Goal: Task Accomplishment & Management: Complete application form

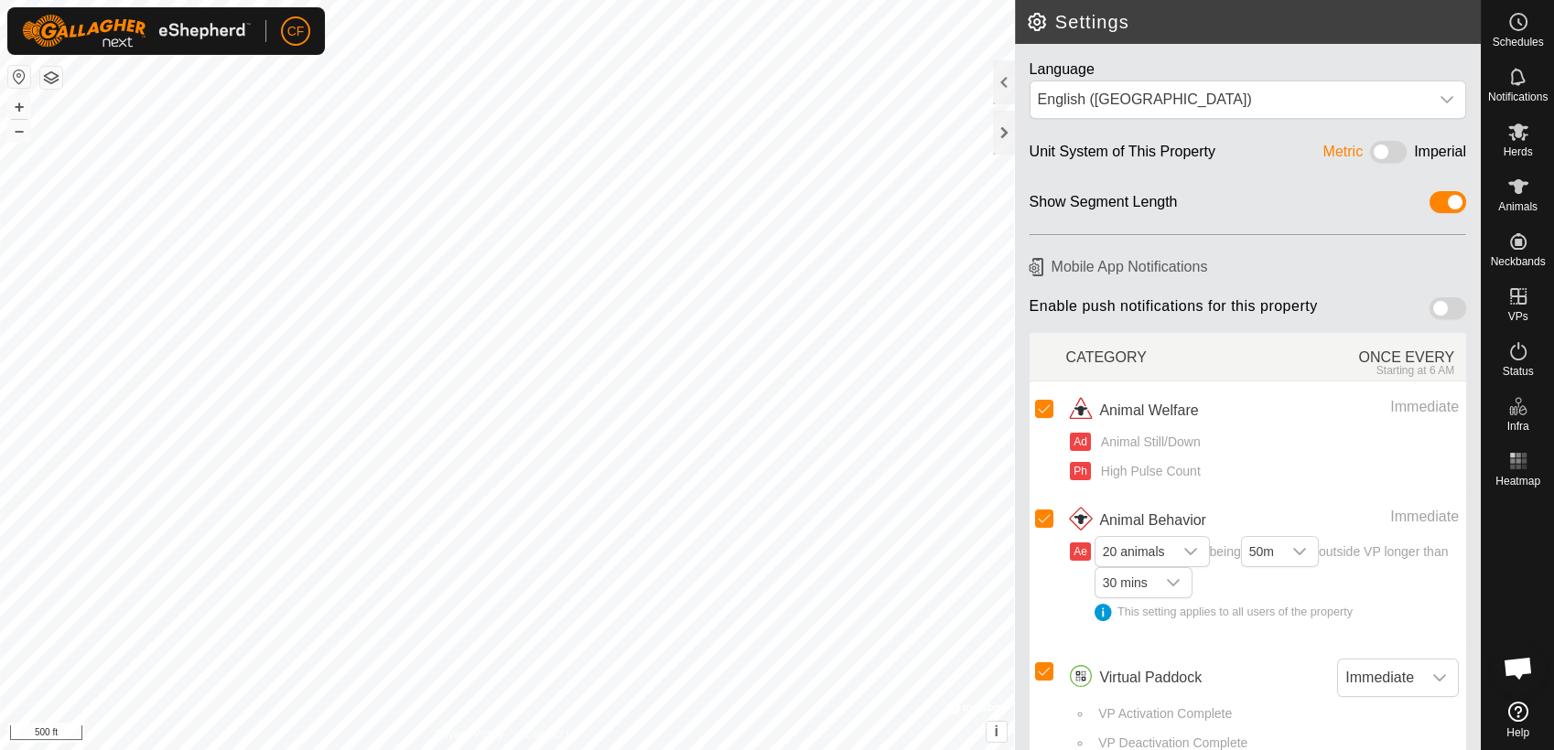
scroll to position [6957, 0]
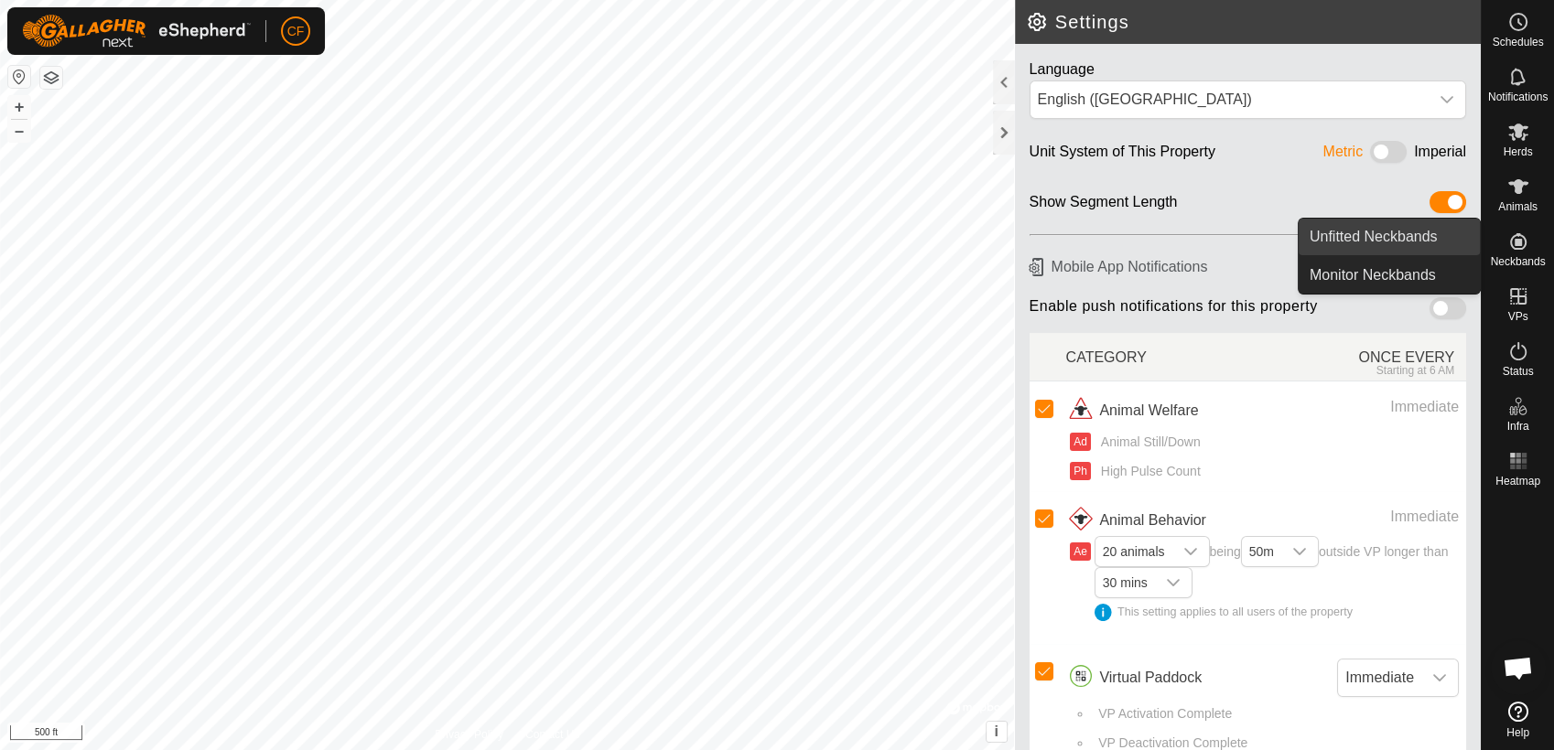
click at [1439, 227] on link "Unfitted Neckbands" at bounding box center [1388, 237] width 181 height 37
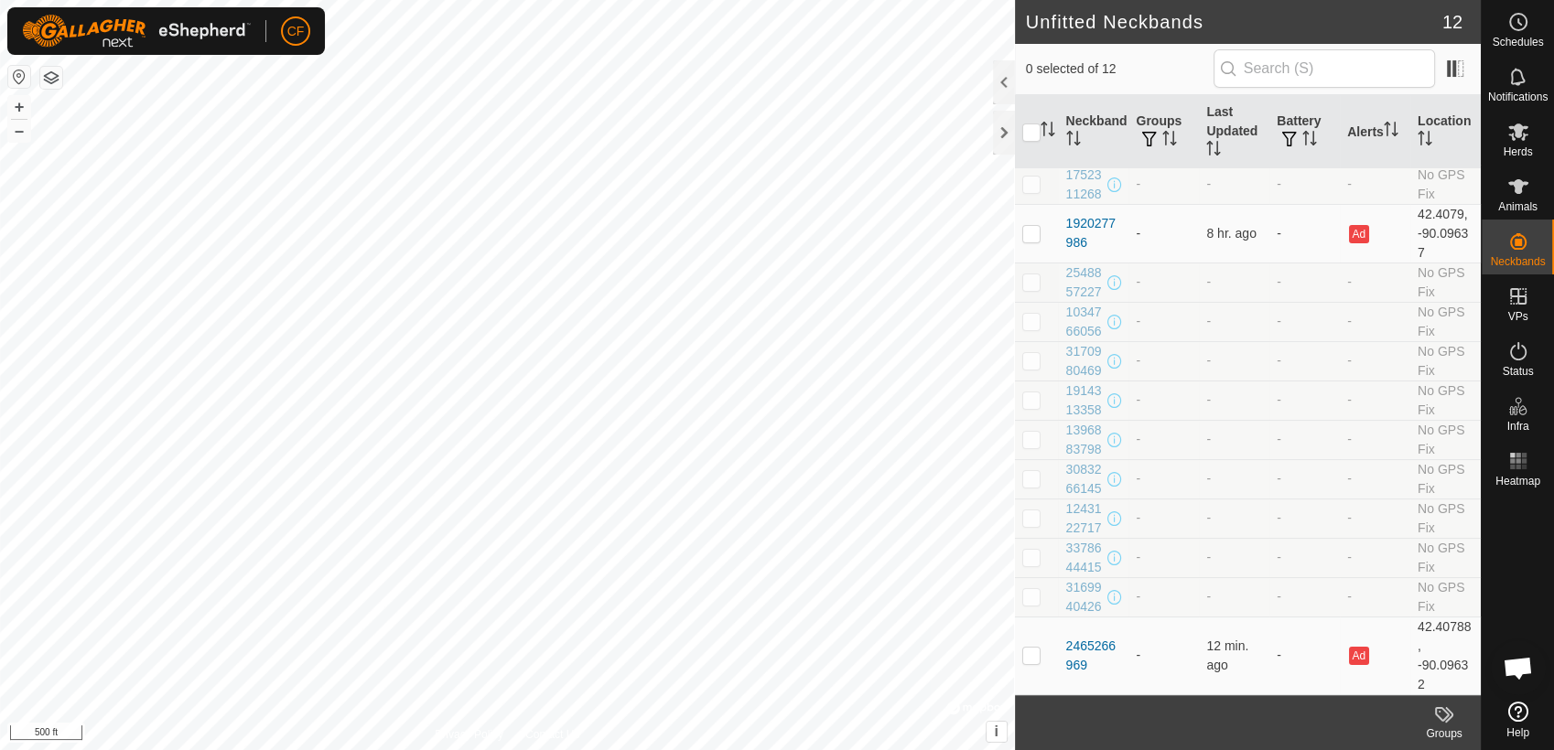
scroll to position [192, 0]
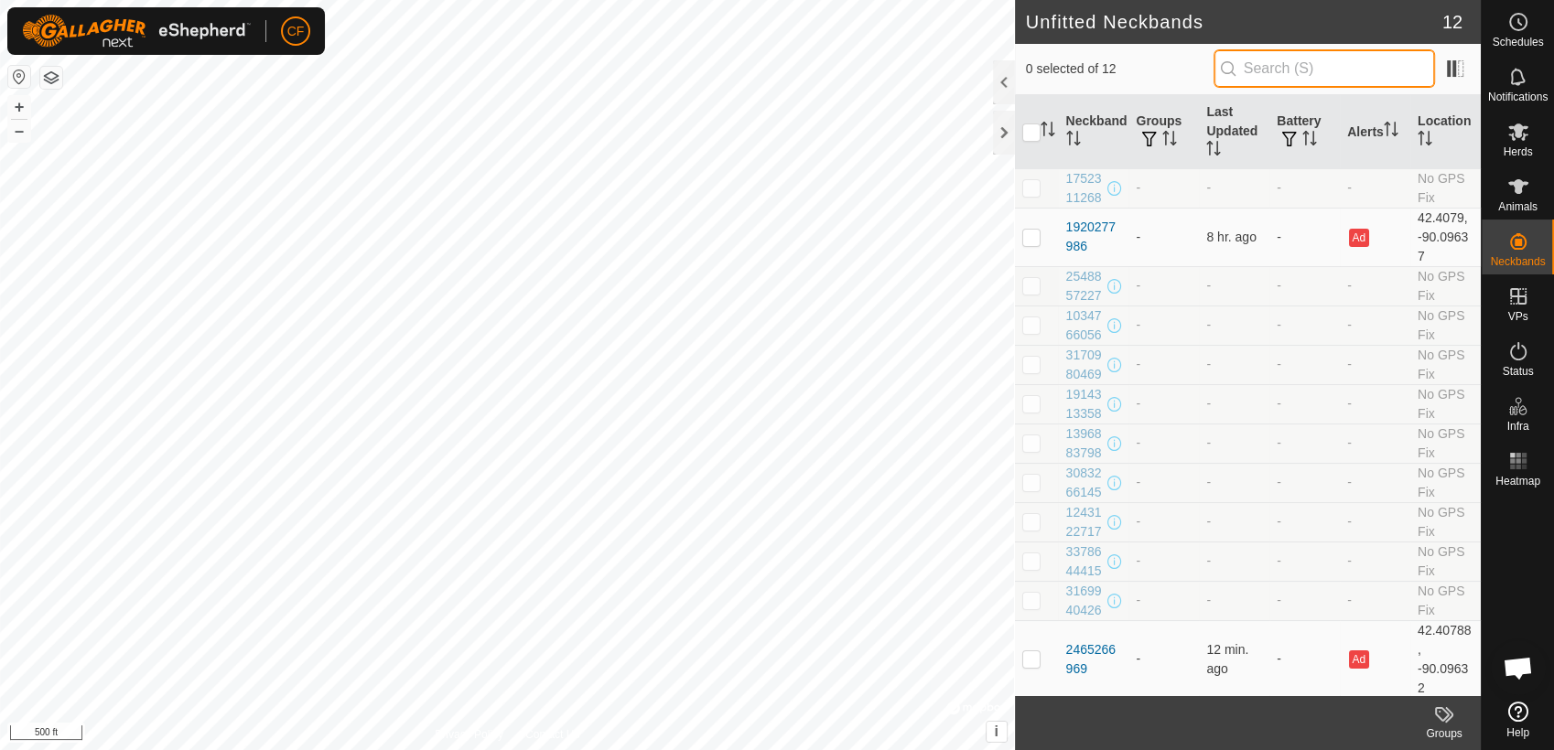
click at [1274, 70] on input "text" at bounding box center [1323, 68] width 221 height 38
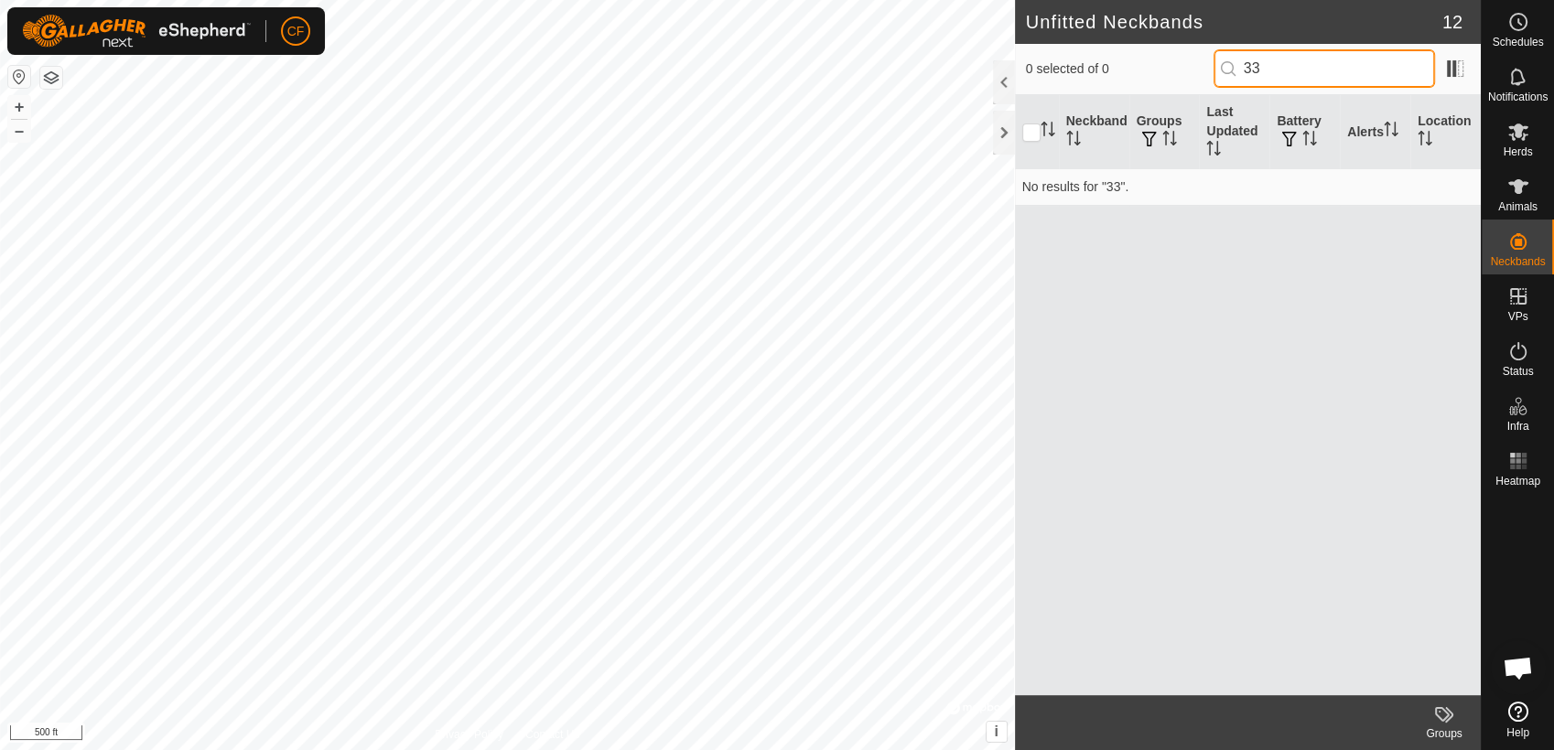
type input "3"
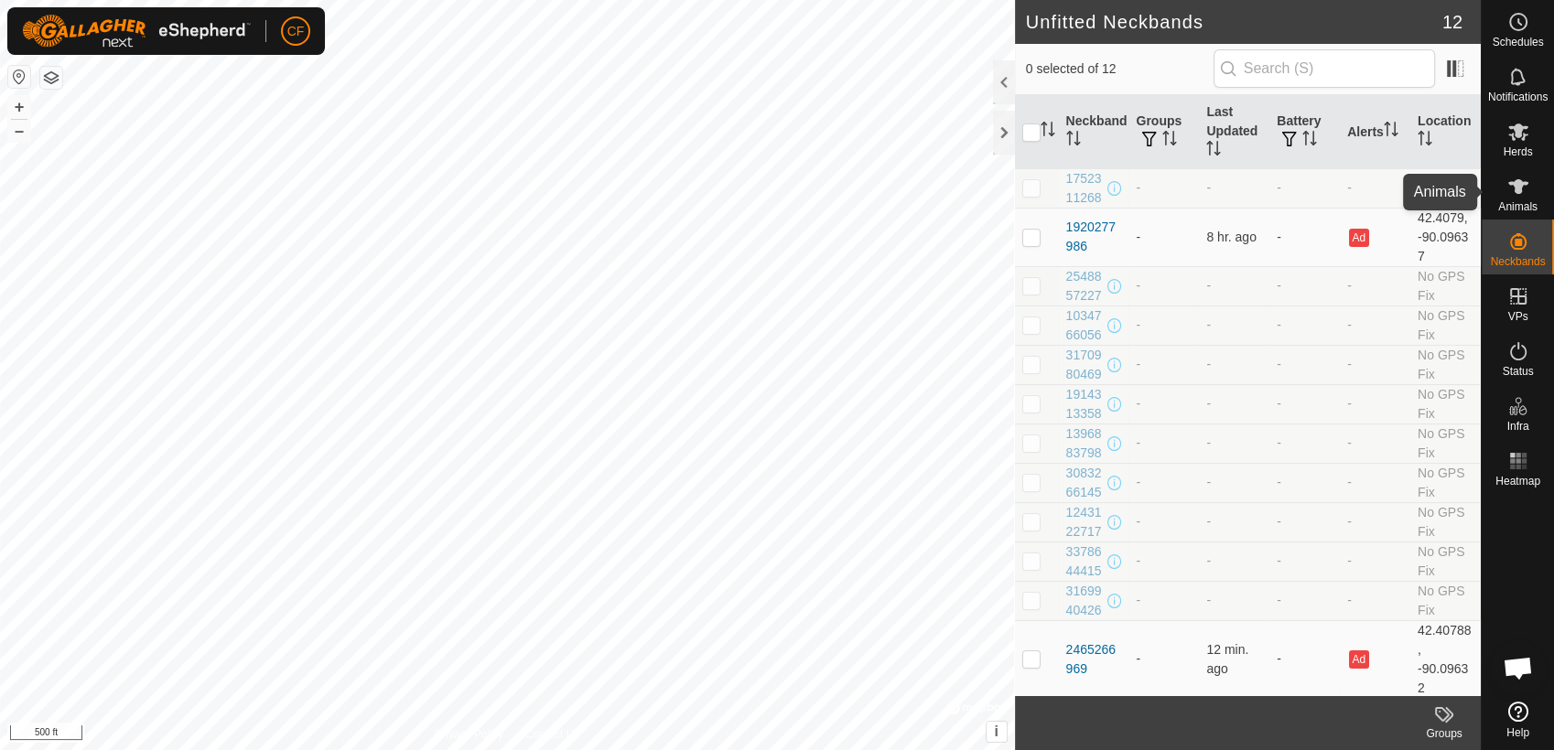
click at [1518, 185] on icon at bounding box center [1518, 186] width 20 height 15
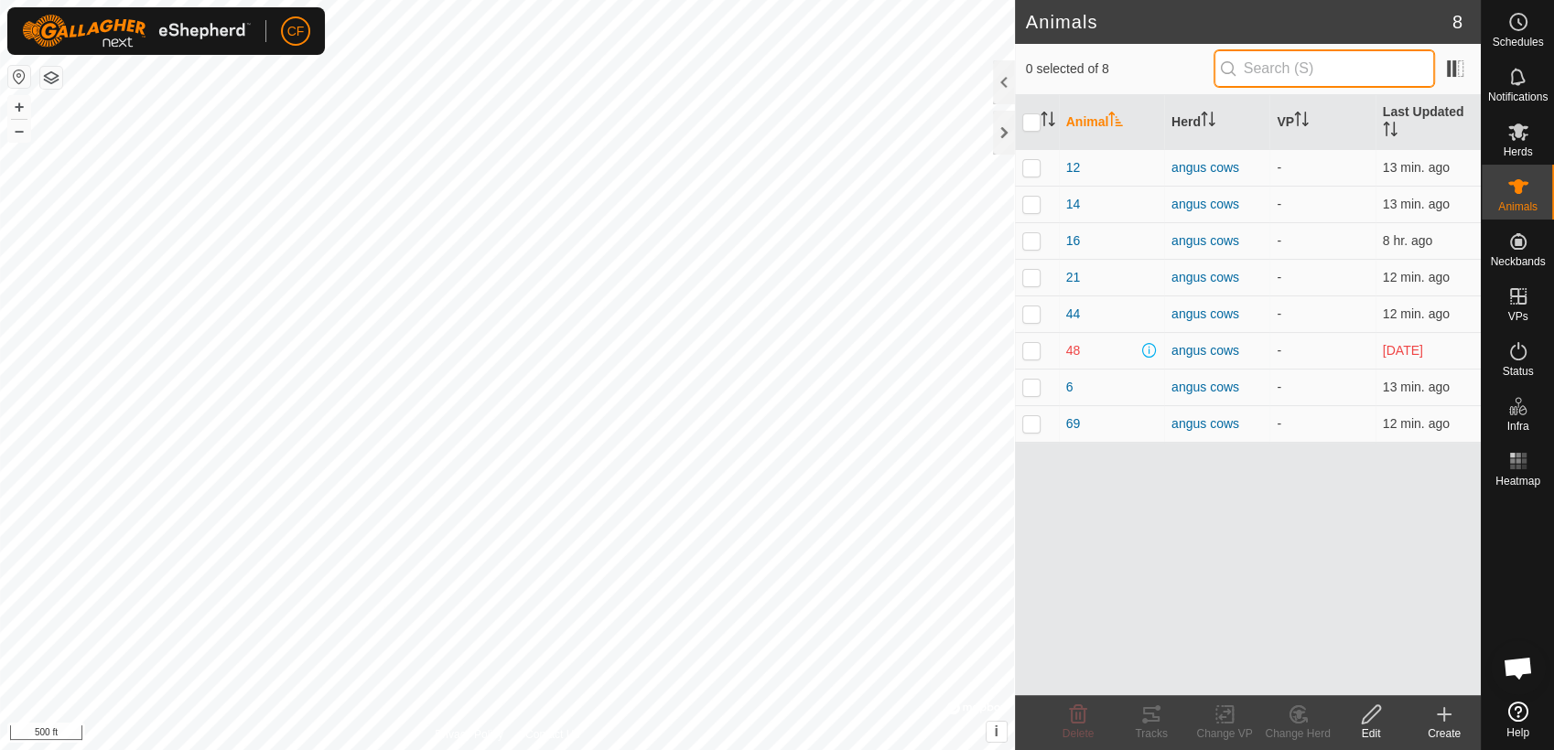
click at [1354, 73] on input "text" at bounding box center [1323, 68] width 221 height 38
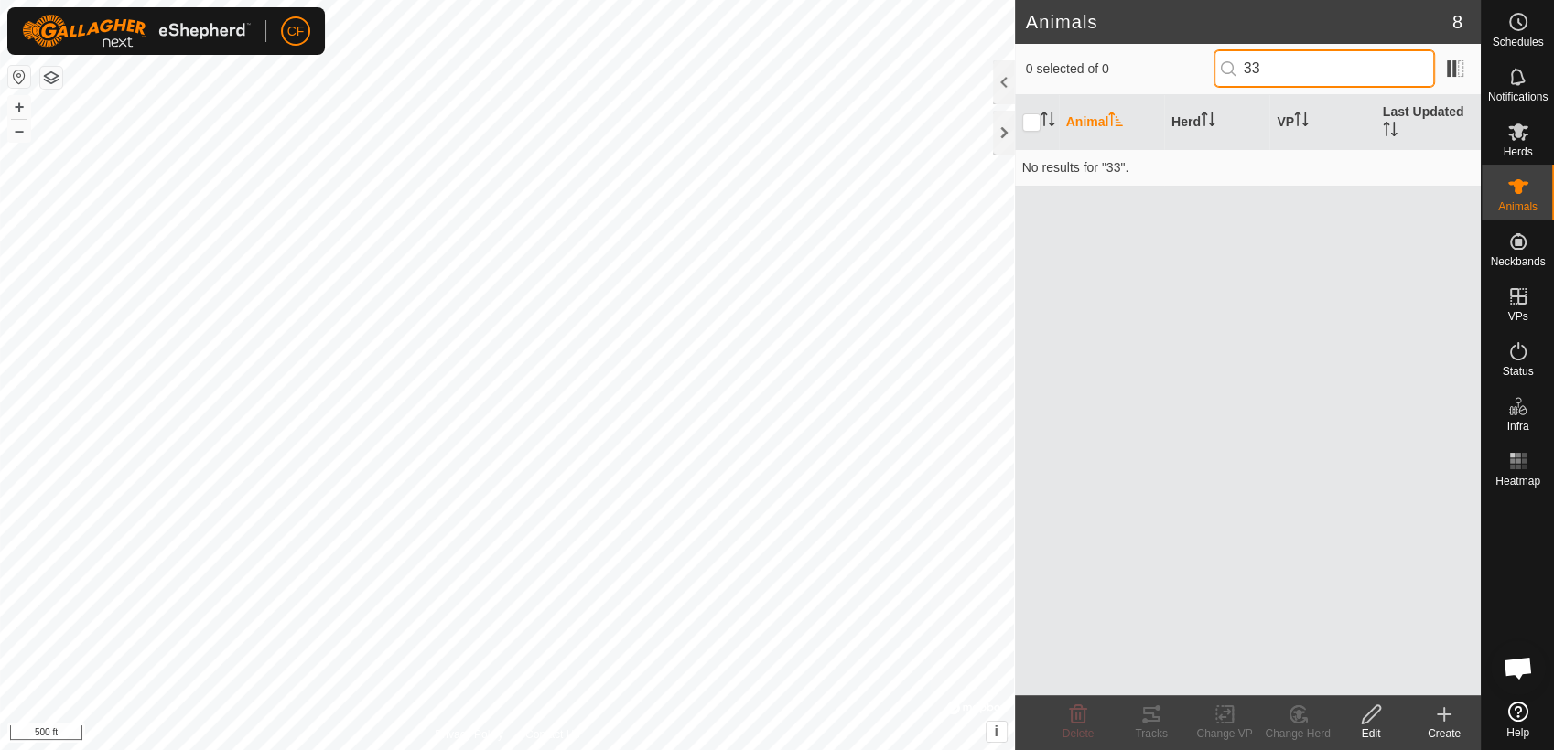
type input "3"
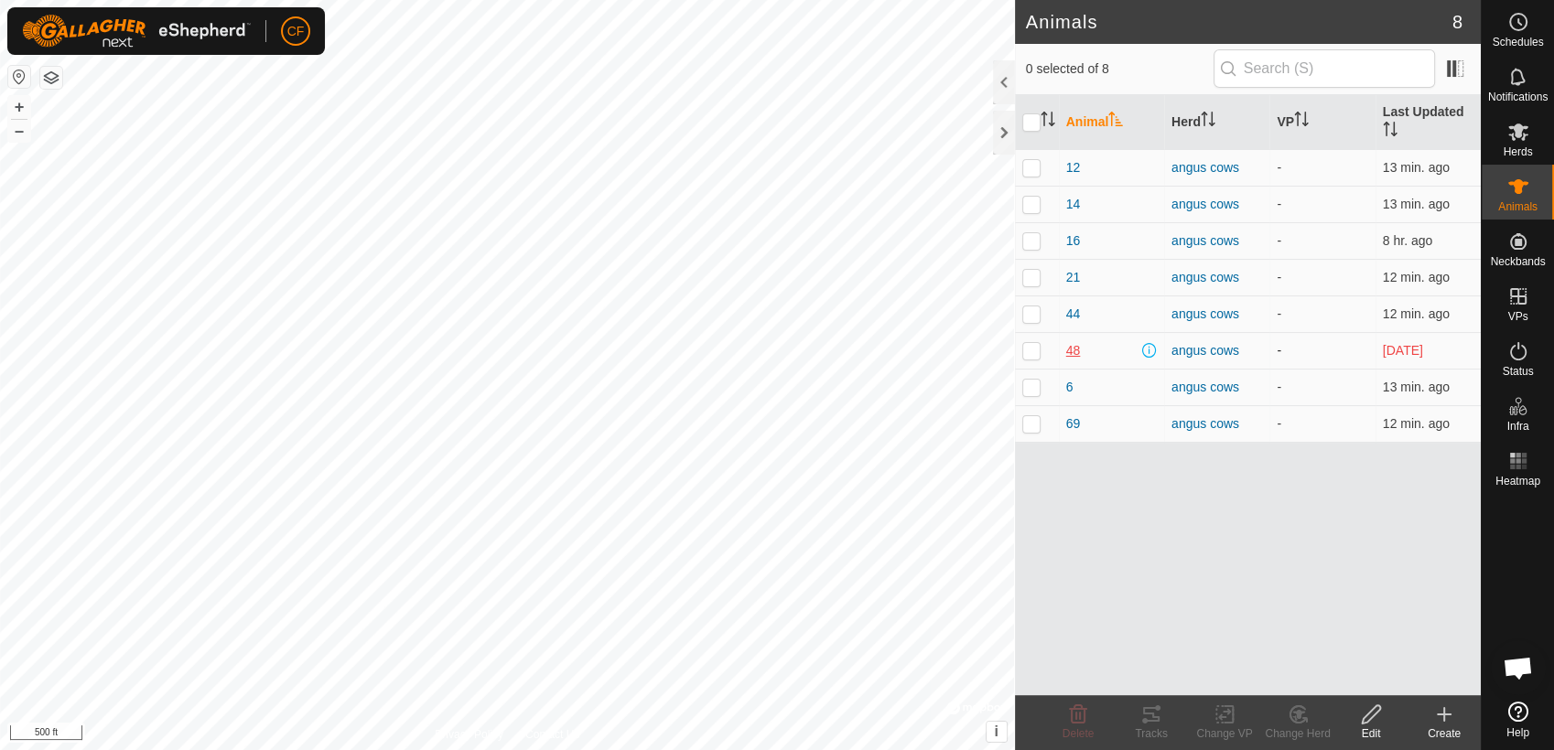
click at [1069, 353] on span "48" at bounding box center [1073, 350] width 15 height 19
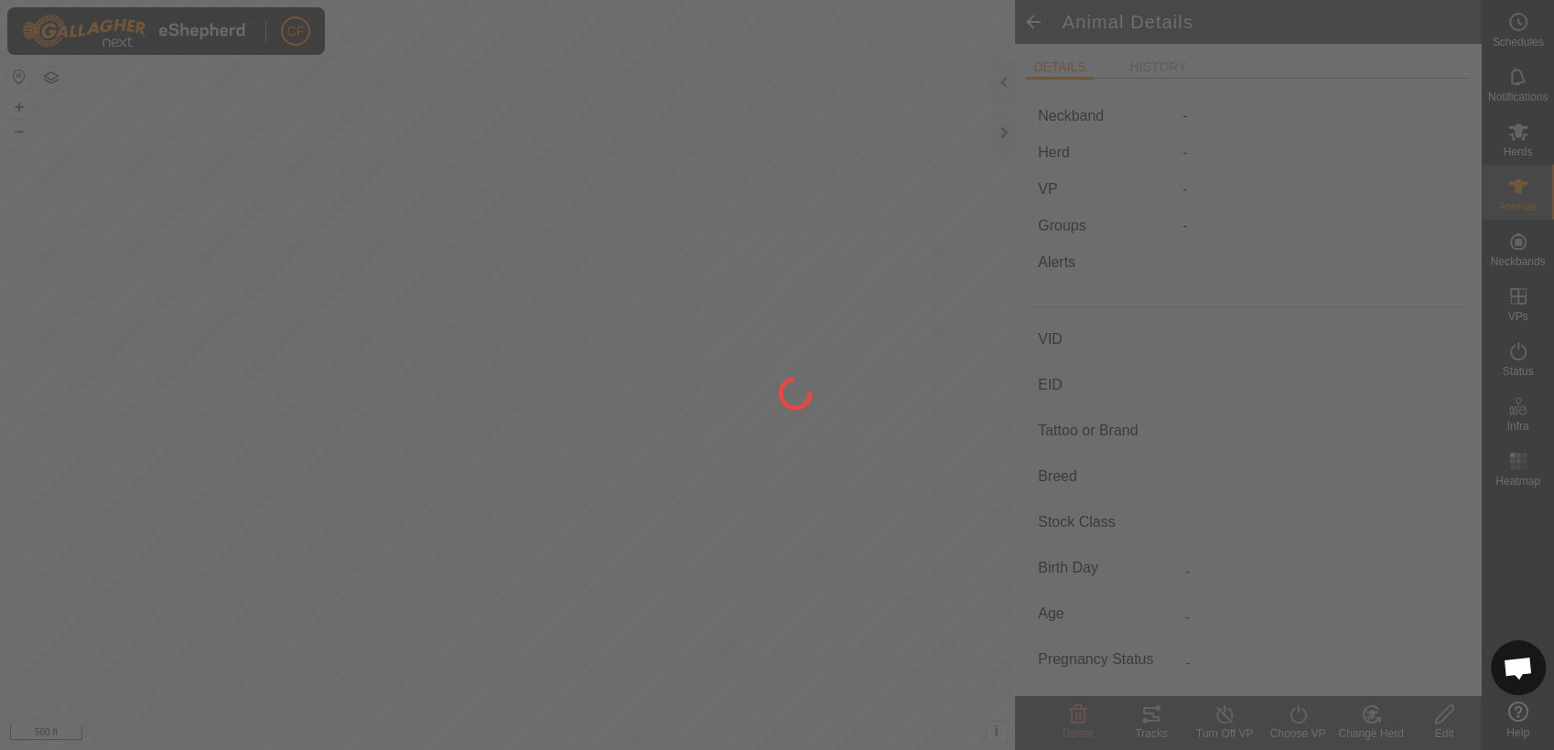
type input "48"
type input "-"
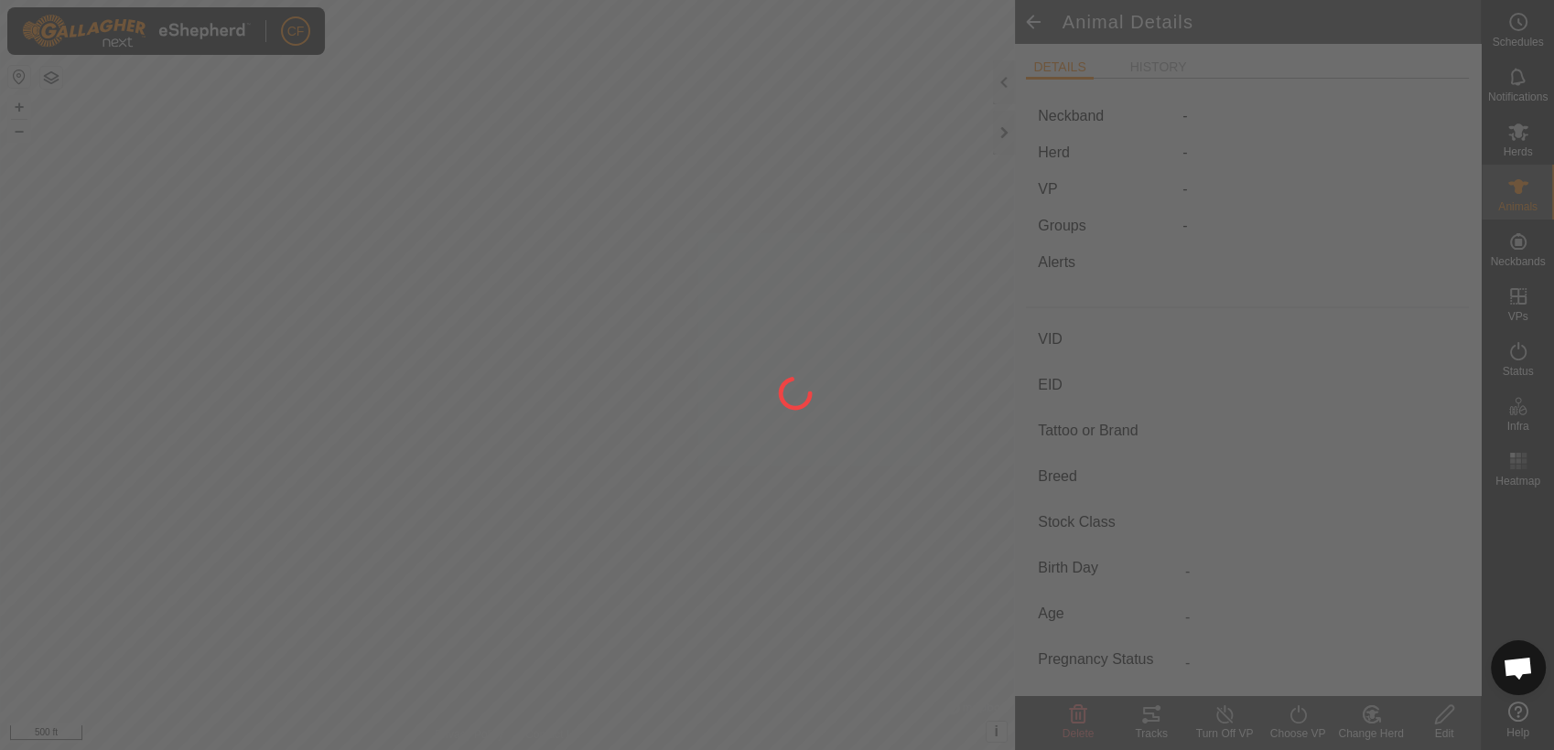
type input "0 kg"
type input "-"
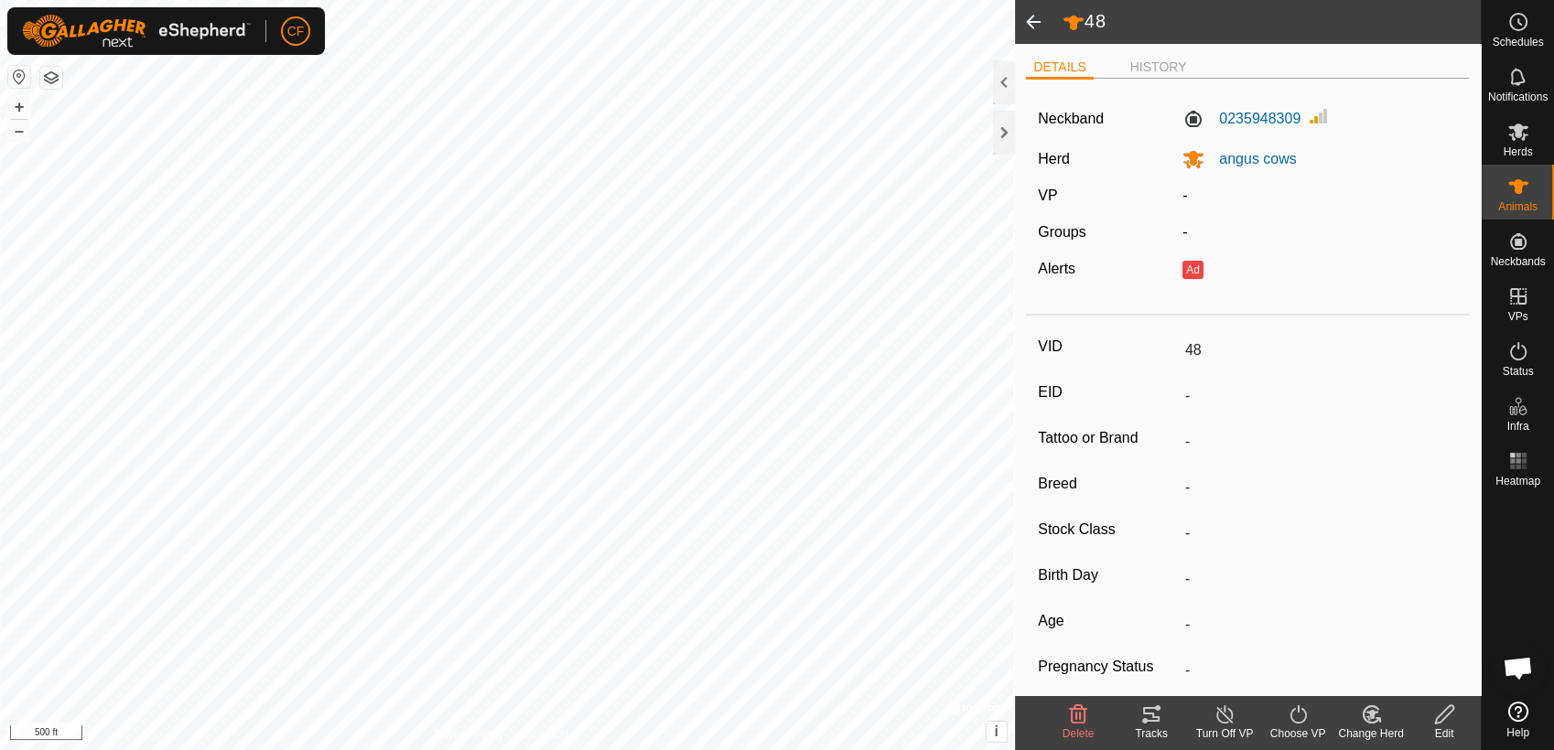
click at [1033, 27] on span at bounding box center [1033, 22] width 37 height 44
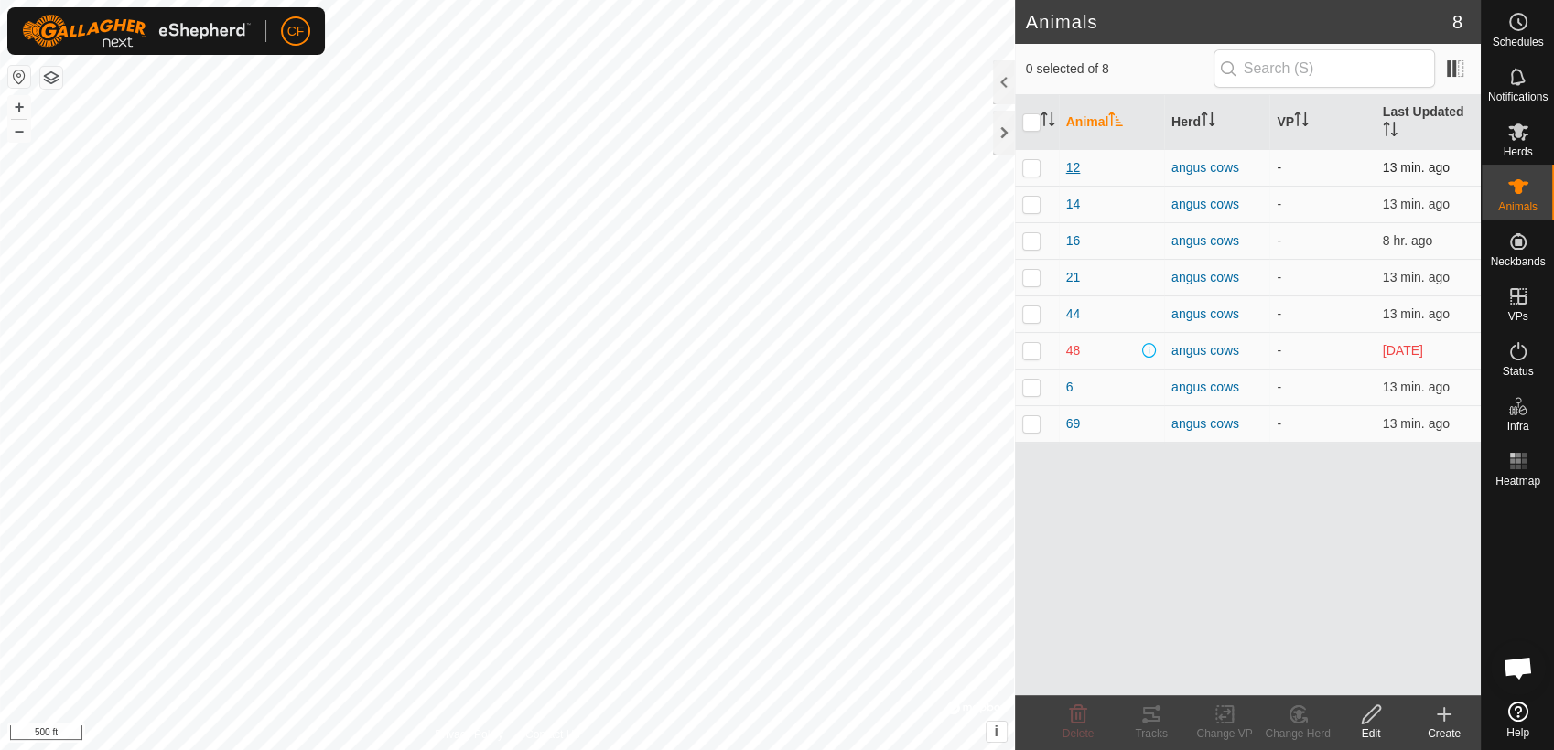
click at [1072, 167] on span "12" at bounding box center [1073, 167] width 15 height 19
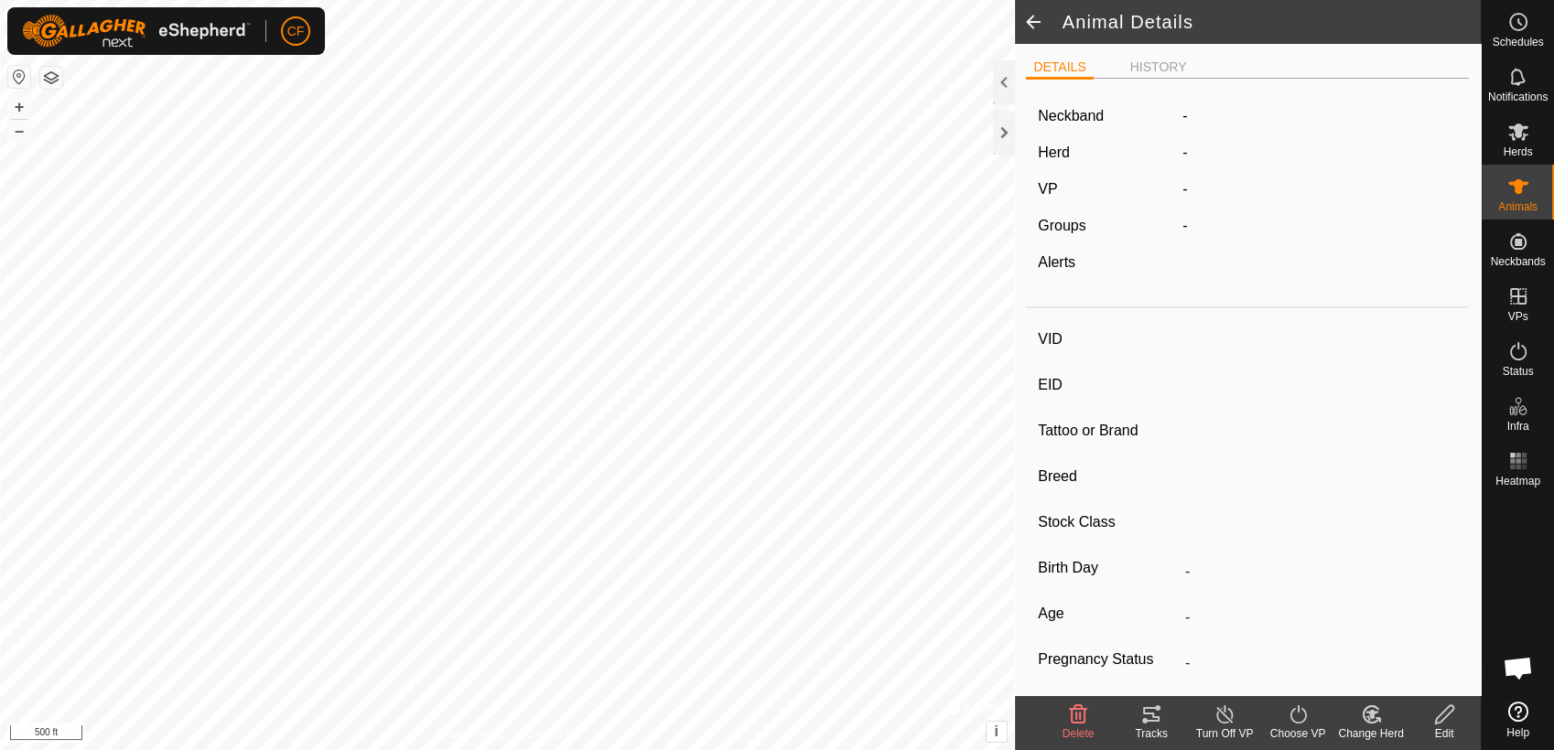
type input "12"
type input "-"
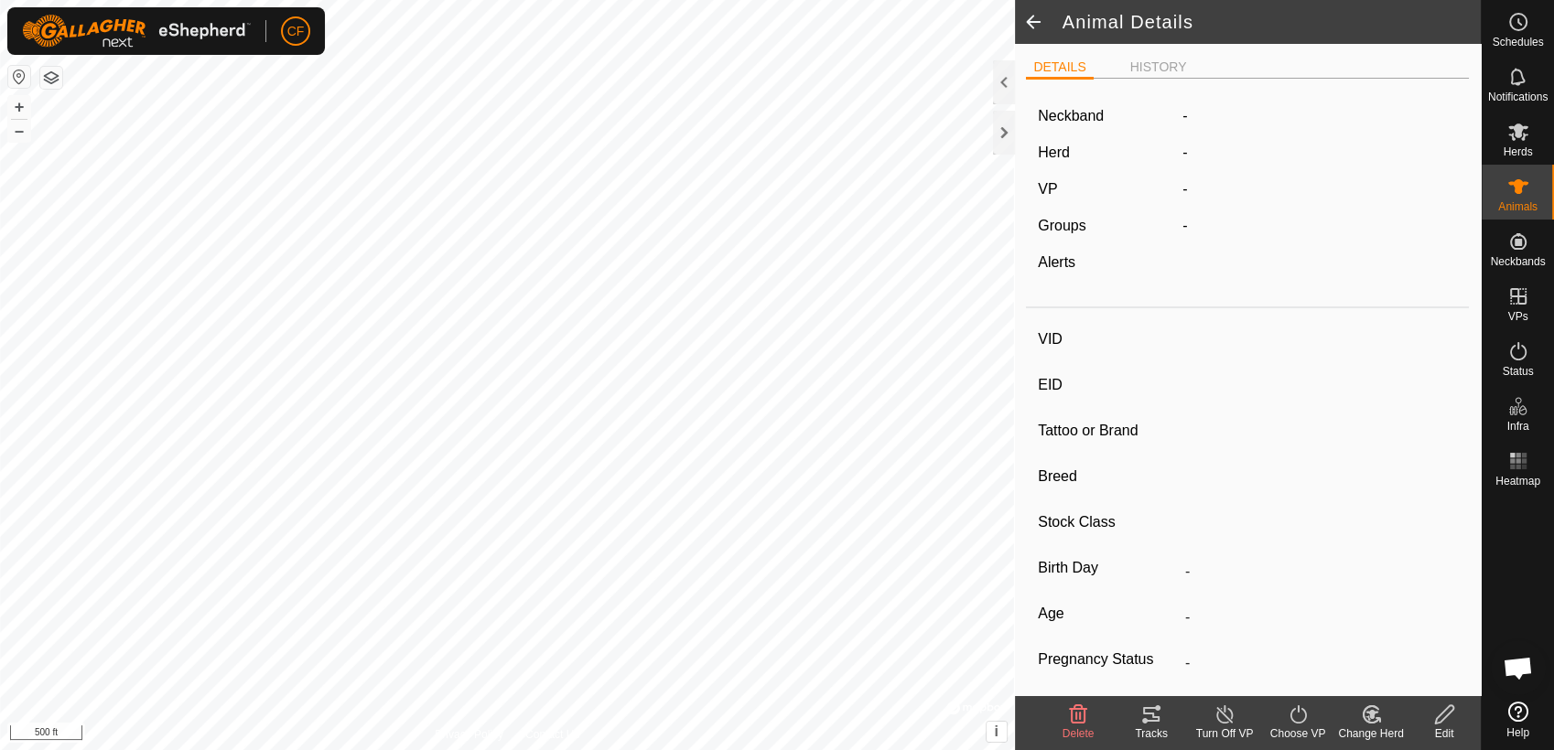
type input "Pregnant"
type input "0 kg"
type input "-"
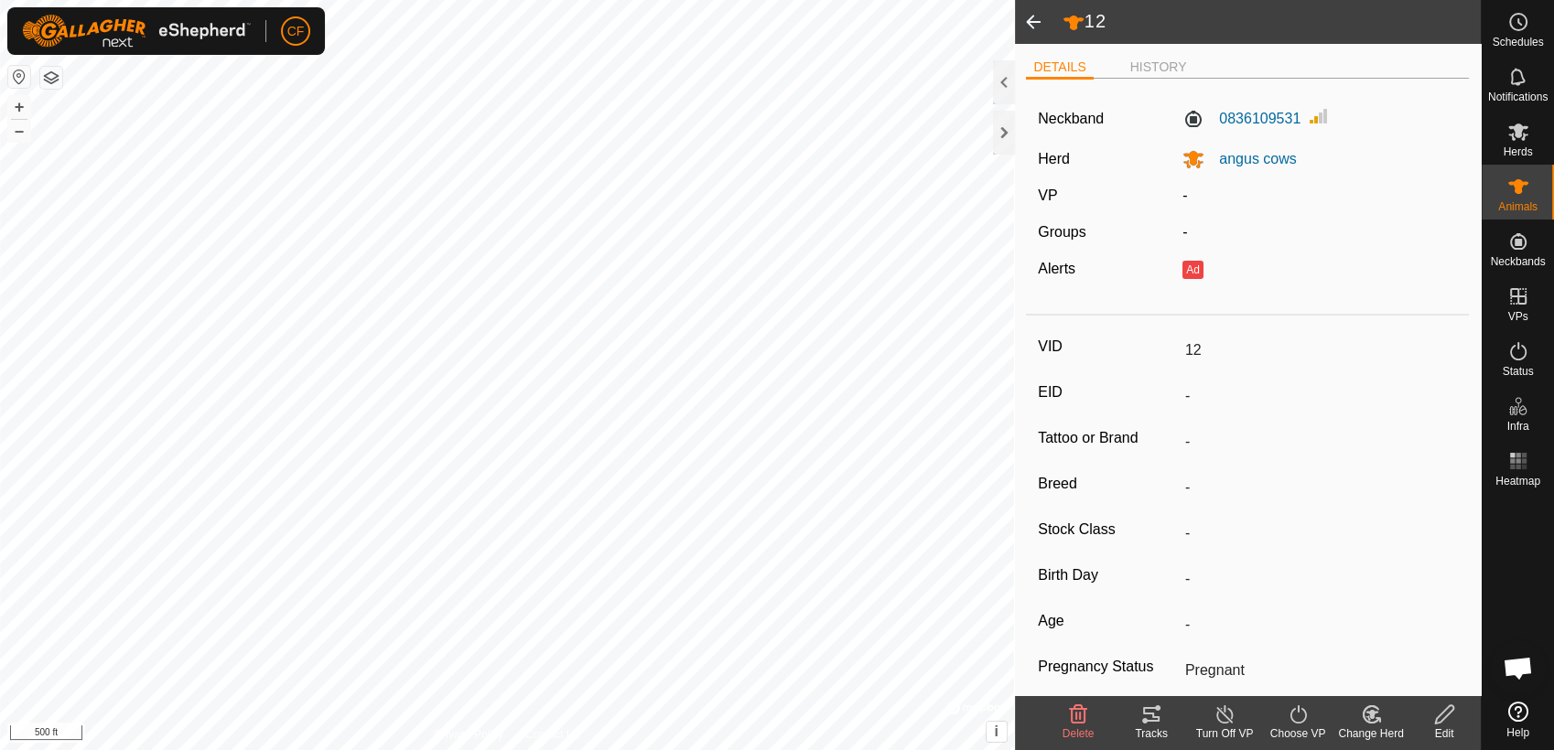
click at [1028, 27] on span at bounding box center [1033, 22] width 37 height 44
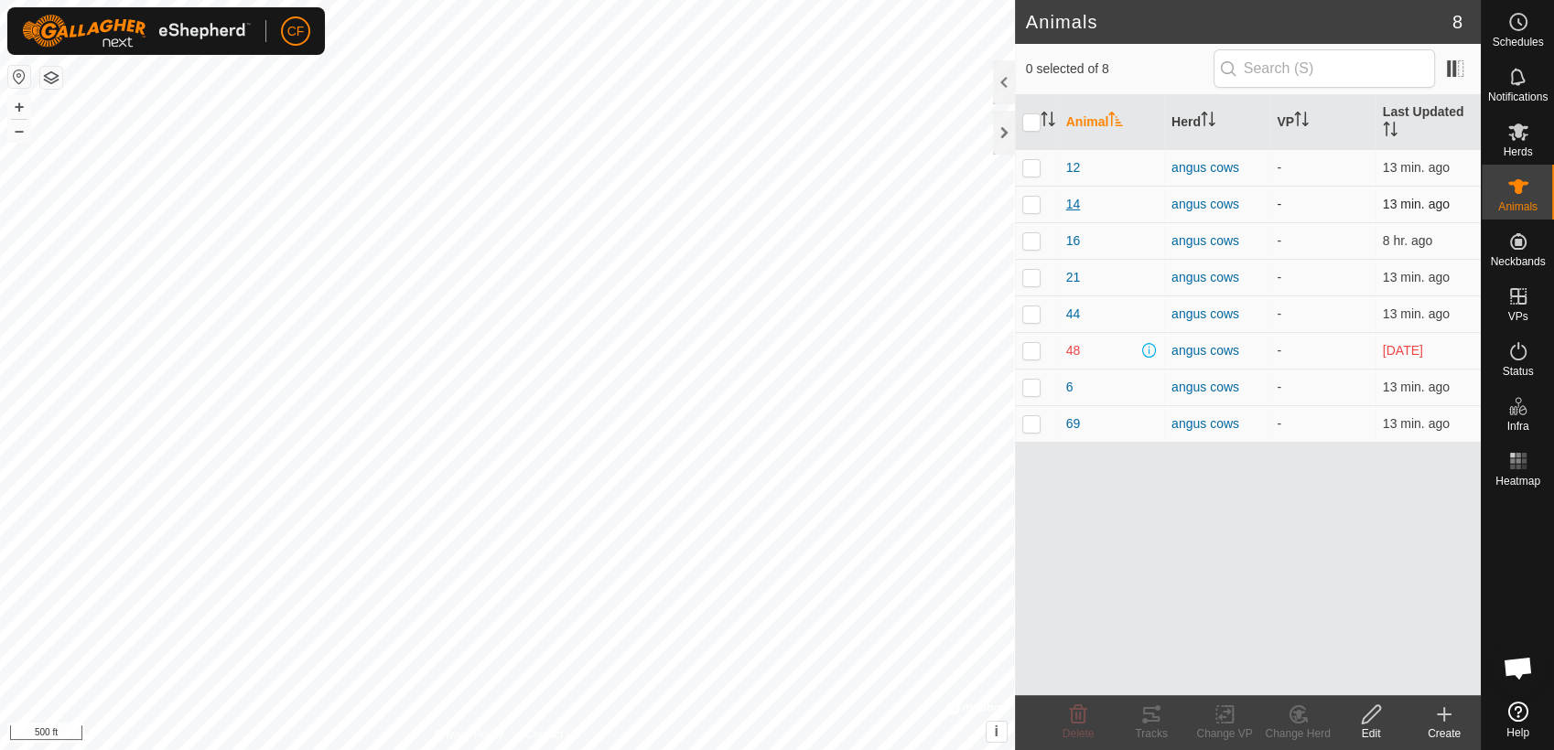
click at [1075, 199] on span "14" at bounding box center [1073, 204] width 15 height 19
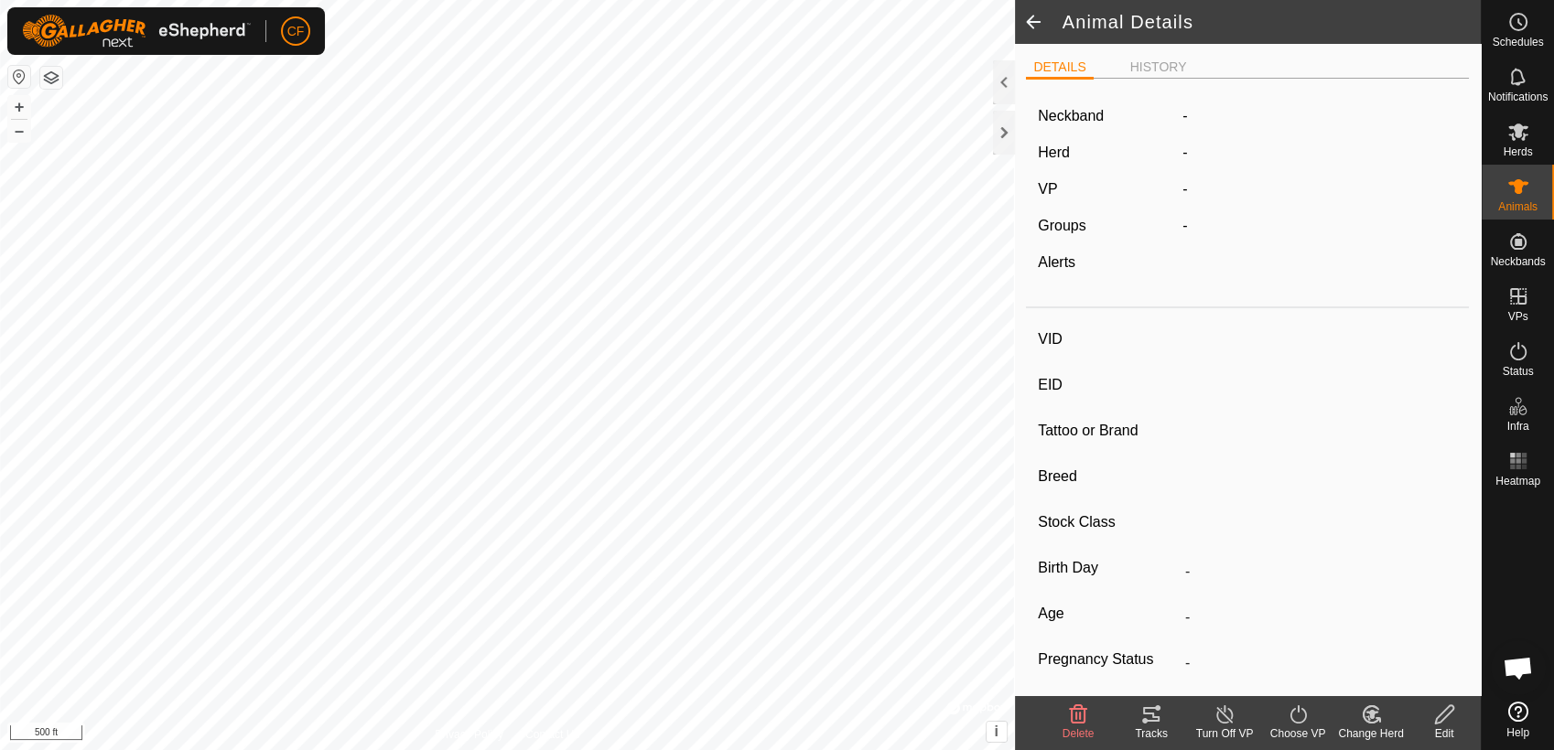
type input "14"
type input "-"
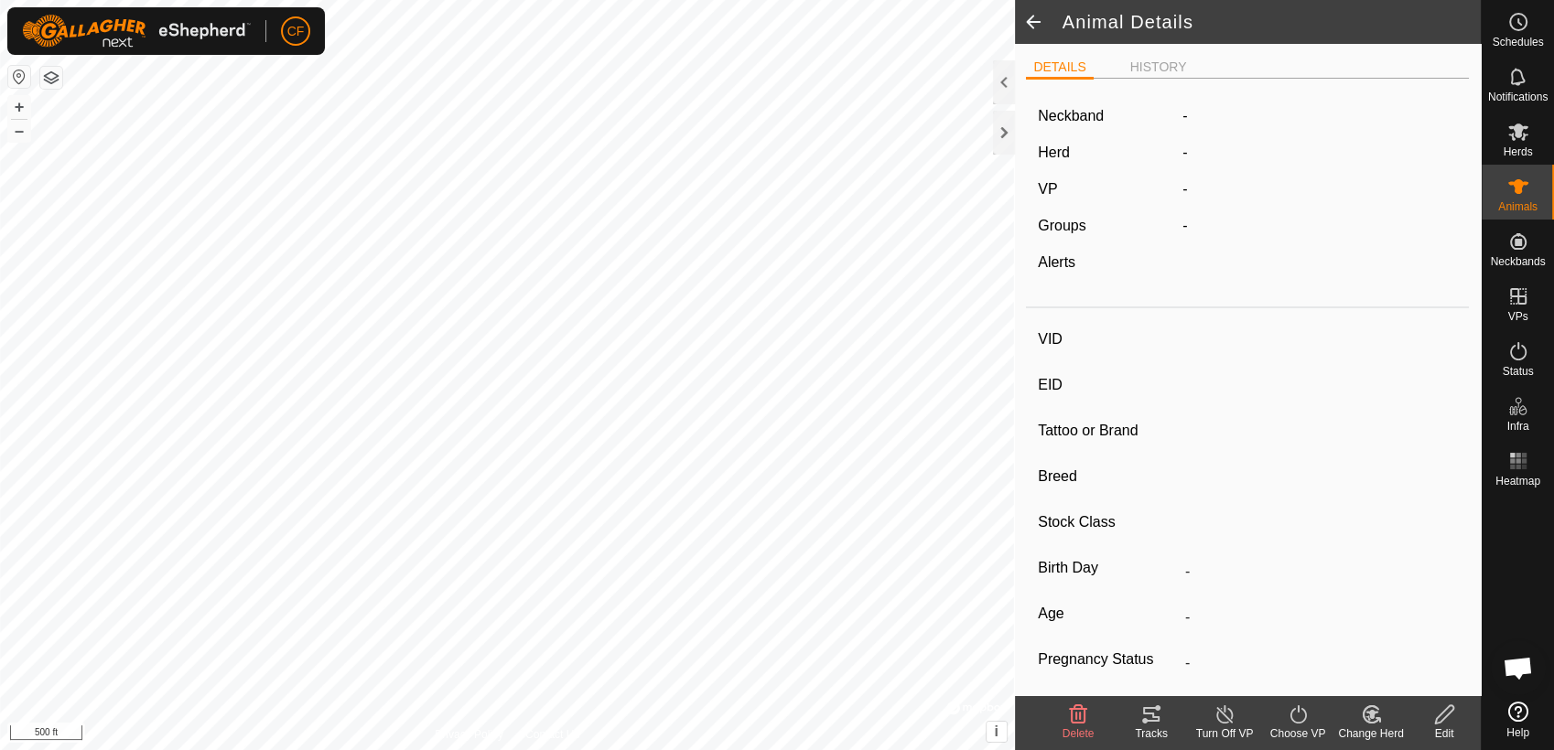
type input "Pregnant"
type input "0 kg"
type input "-"
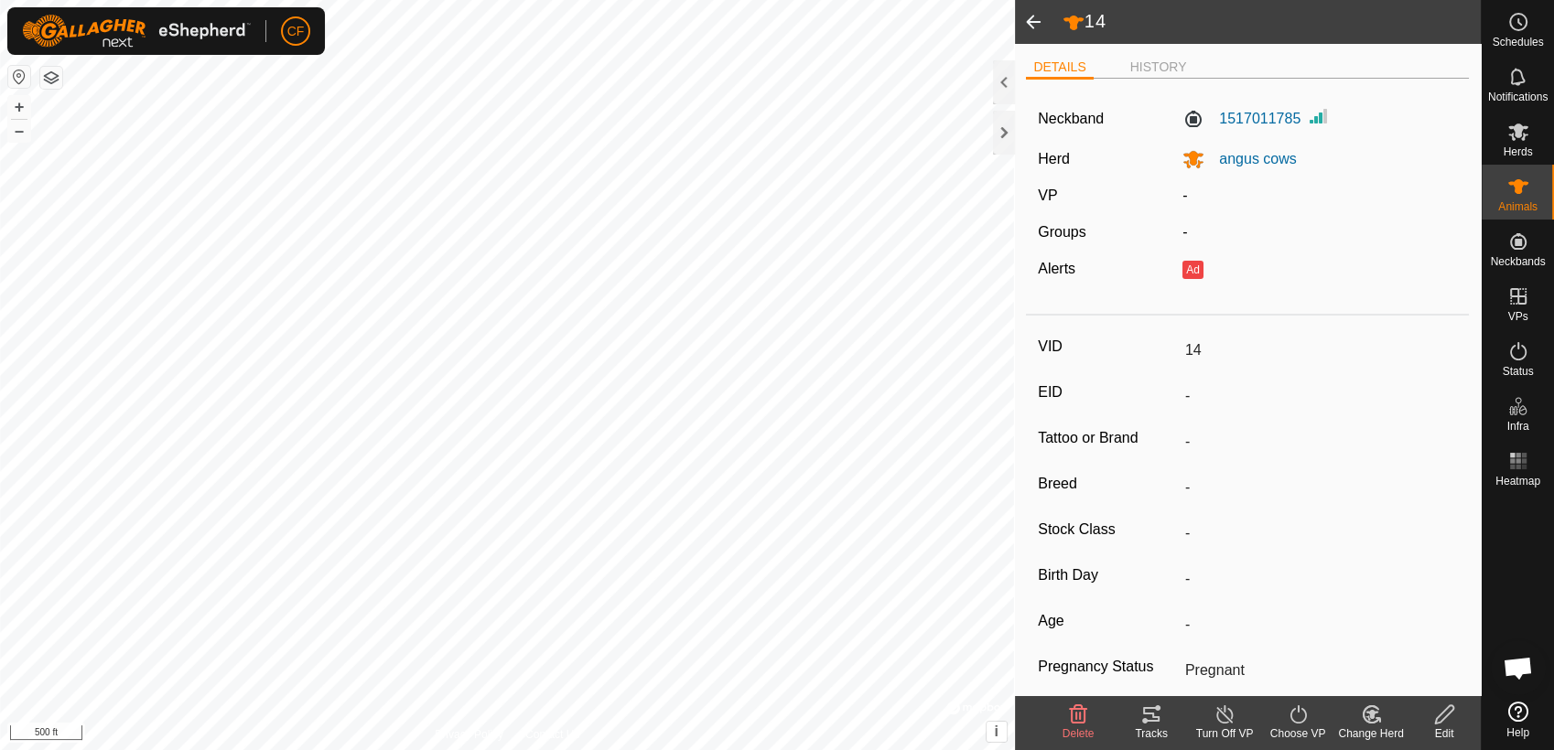
click at [1030, 27] on span at bounding box center [1033, 22] width 37 height 44
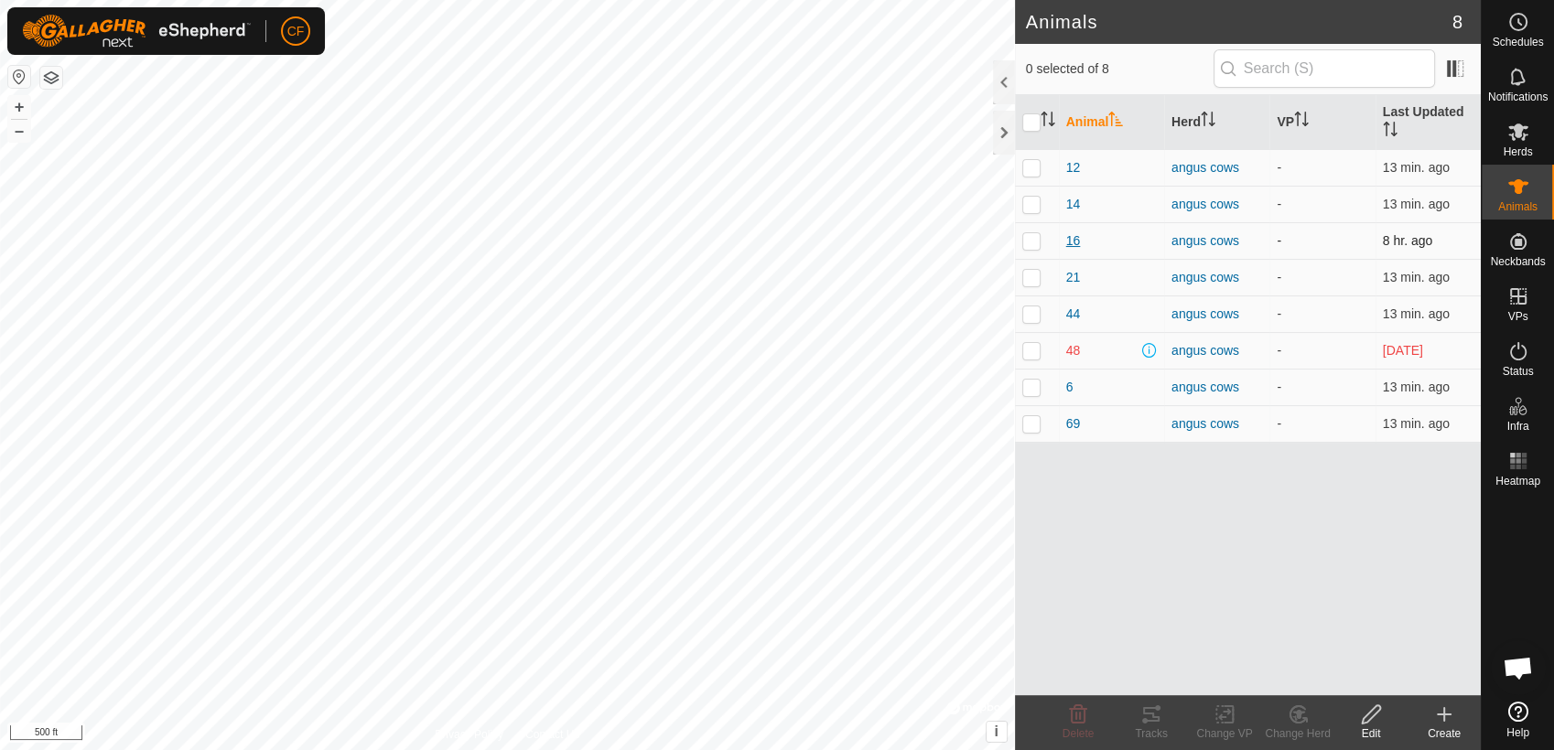
click at [1071, 241] on span "16" at bounding box center [1073, 241] width 15 height 19
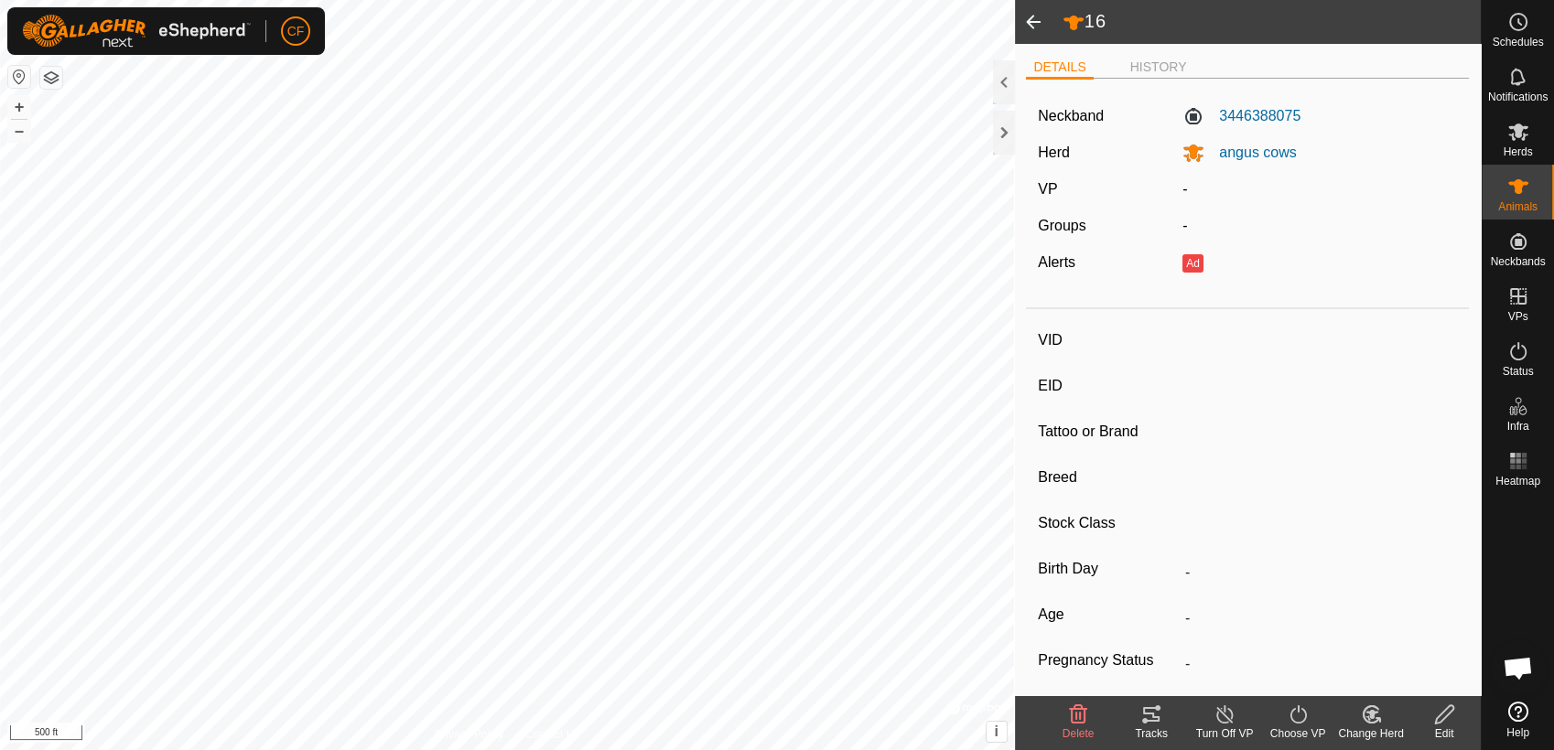
type input "16"
type input "-"
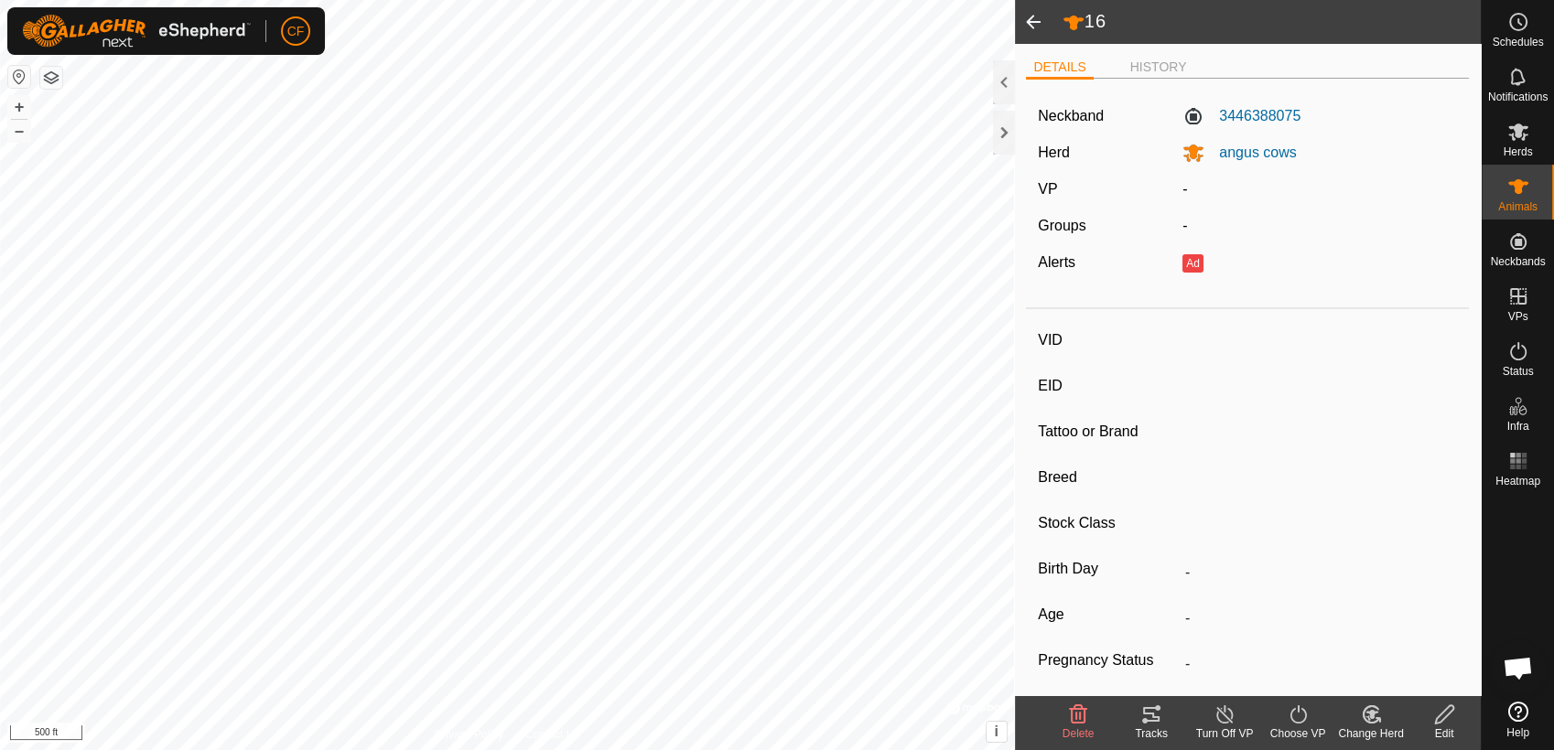
type input "0 kg"
type input "-"
click at [13, 106] on button "+" at bounding box center [19, 107] width 22 height 22
click at [15, 102] on button "+" at bounding box center [19, 107] width 22 height 22
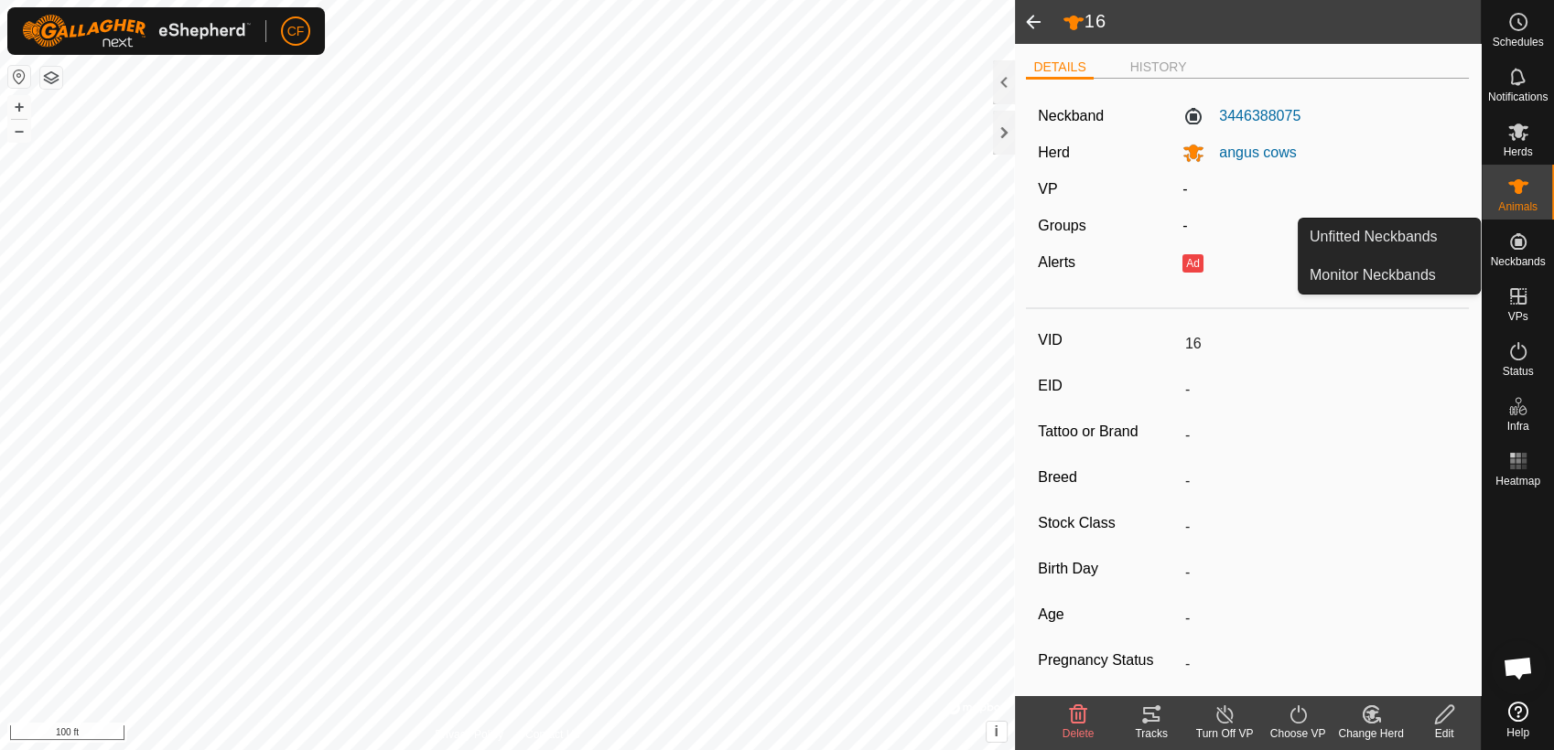
click at [1532, 244] on es-neckbands-svg-icon at bounding box center [1518, 241] width 33 height 29
click at [1442, 232] on link "Unfitted Neckbands" at bounding box center [1388, 237] width 181 height 37
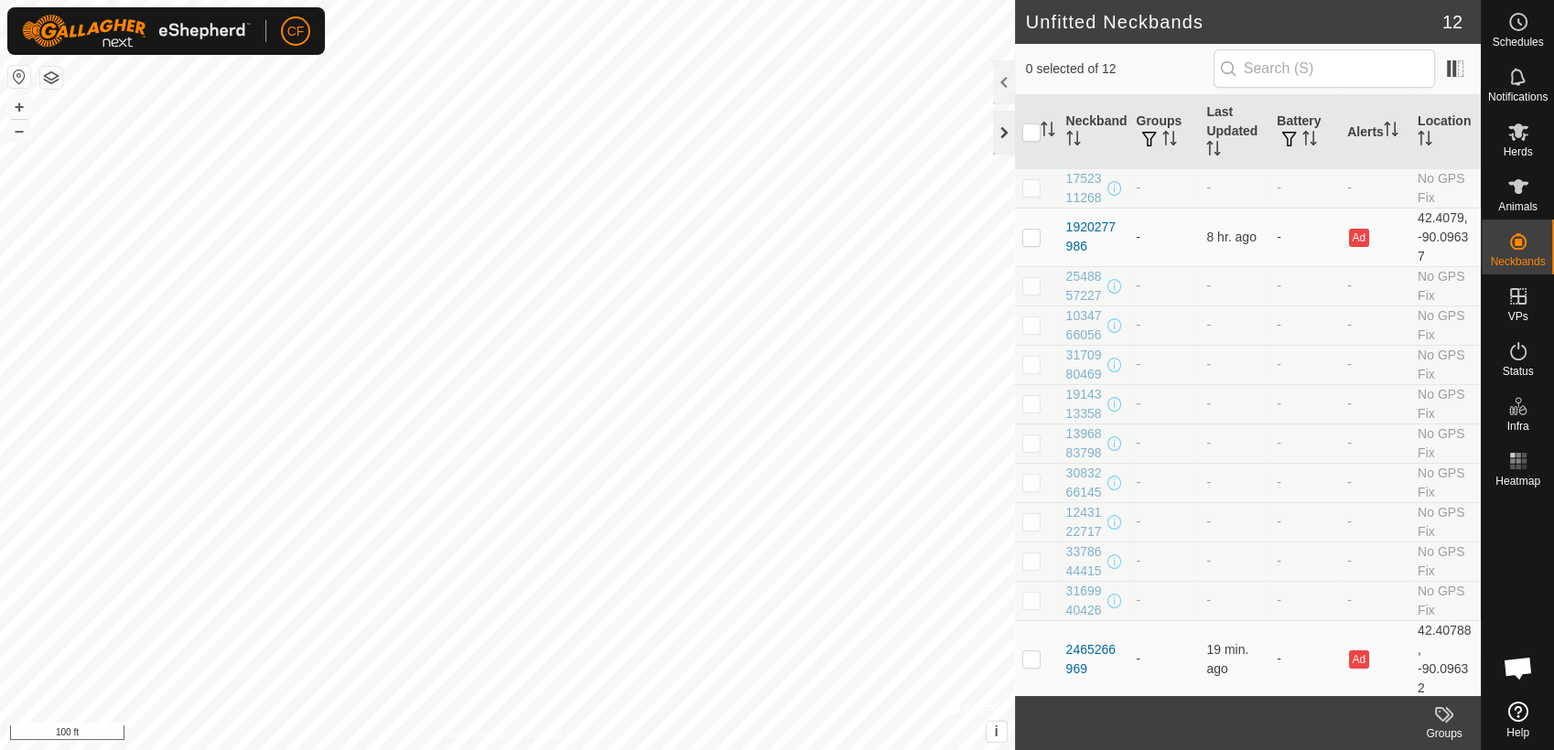
click at [1001, 128] on div at bounding box center [1004, 133] width 22 height 44
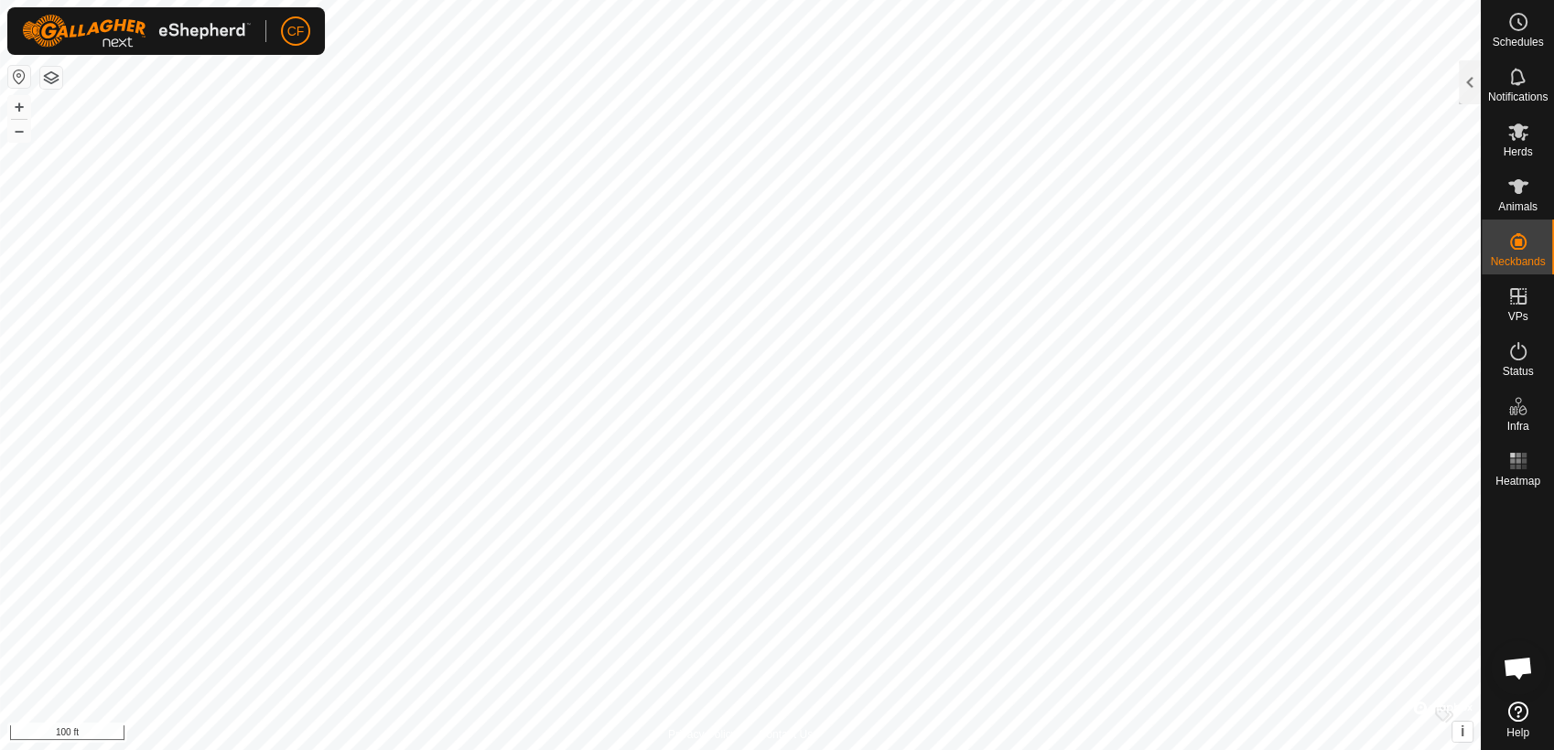
click at [1442, 709] on div at bounding box center [1442, 708] width 59 height 18
click at [18, 78] on button "button" at bounding box center [19, 77] width 22 height 22
click at [22, 109] on button "+" at bounding box center [19, 107] width 22 height 22
click at [23, 131] on button "–" at bounding box center [19, 131] width 22 height 22
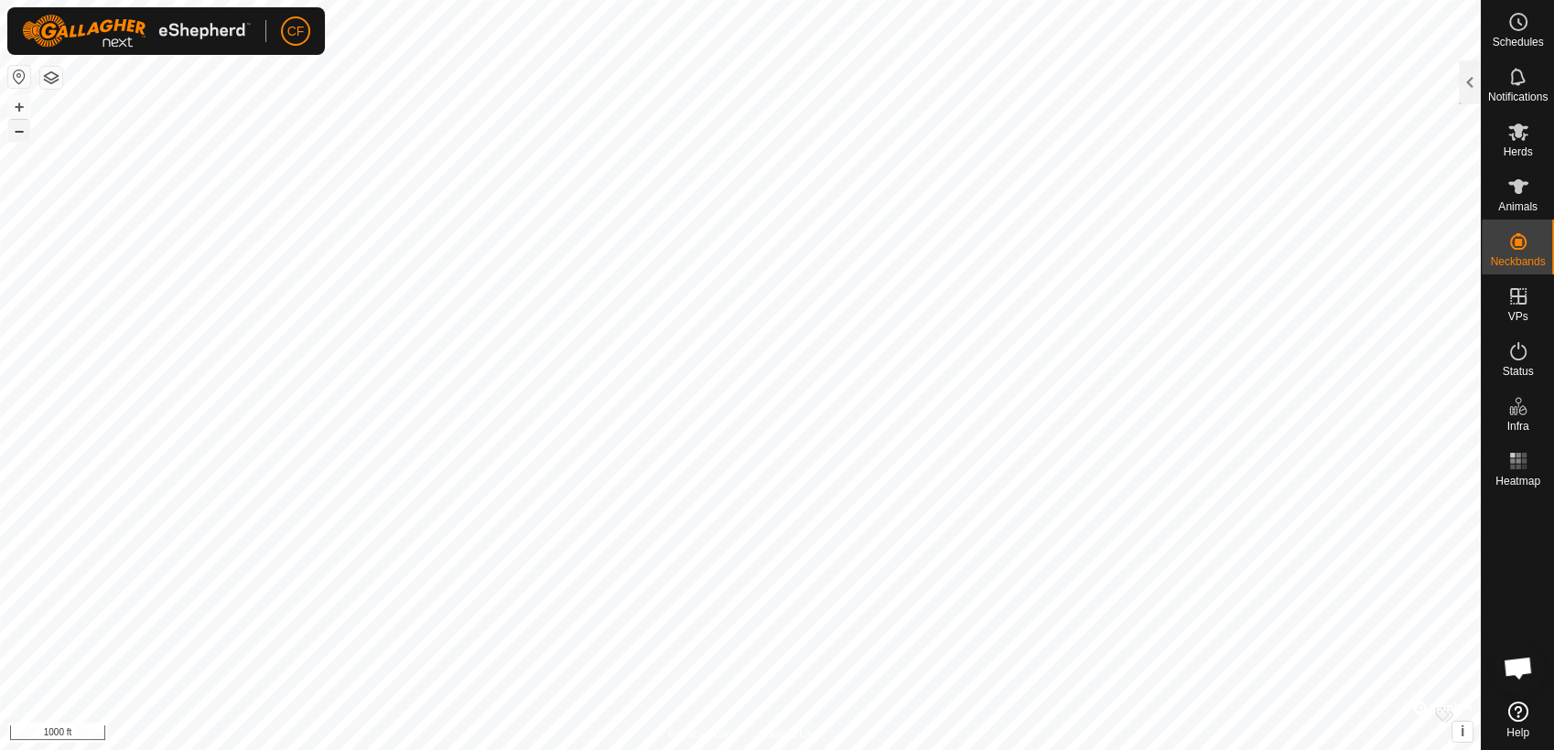
click at [23, 131] on button "–" at bounding box center [19, 131] width 22 height 22
click at [21, 106] on button "+" at bounding box center [19, 107] width 22 height 22
click at [1530, 184] on es-animals-svg-icon at bounding box center [1518, 186] width 33 height 29
click at [1508, 194] on icon at bounding box center [1518, 187] width 22 height 22
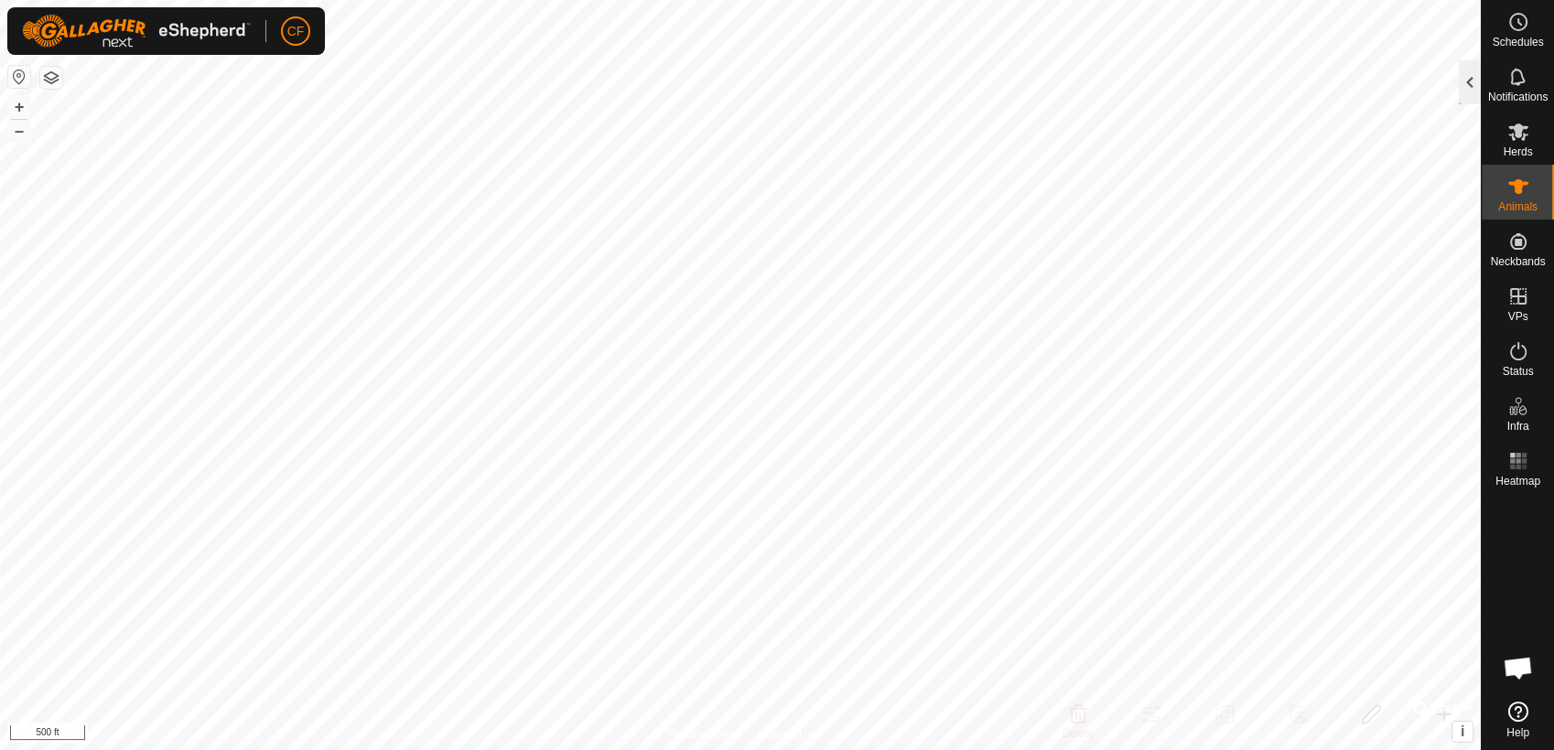
click at [1470, 81] on div at bounding box center [1470, 82] width 22 height 44
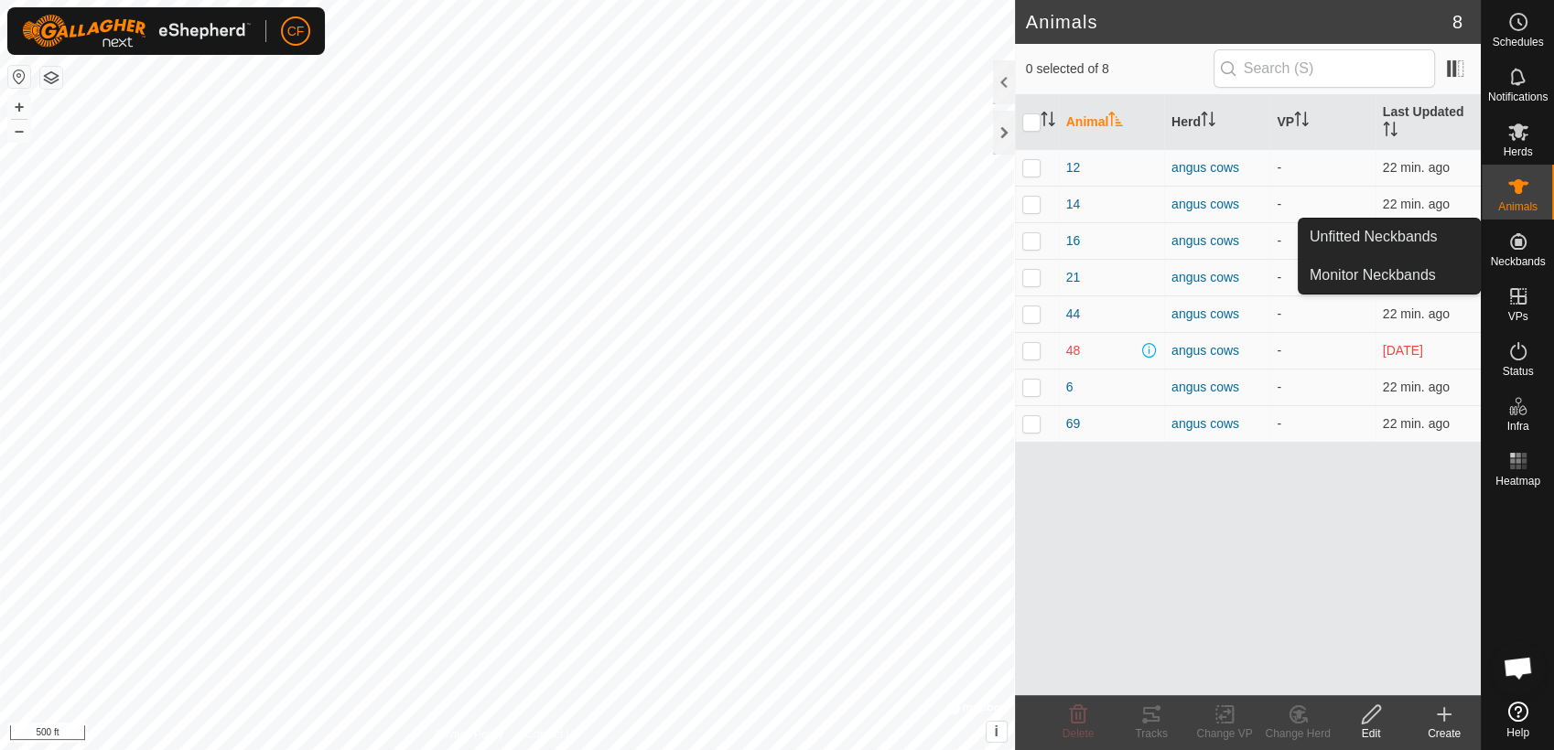
click at [1503, 242] on es-neckbands-svg-icon at bounding box center [1518, 241] width 33 height 29
click at [1455, 233] on link "Unfitted Neckbands" at bounding box center [1388, 237] width 181 height 37
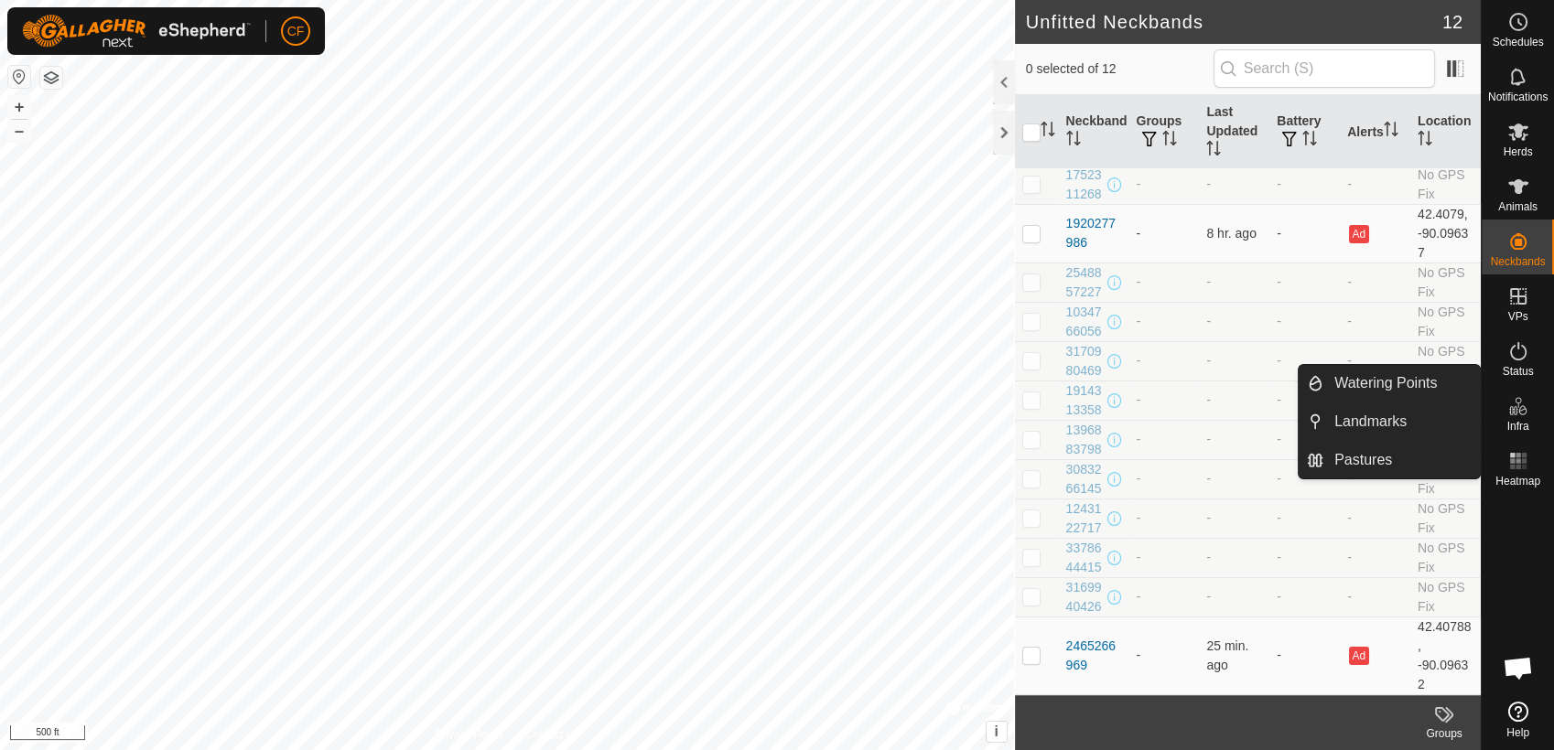
scroll to position [192, 0]
click at [1523, 194] on icon at bounding box center [1518, 187] width 22 height 22
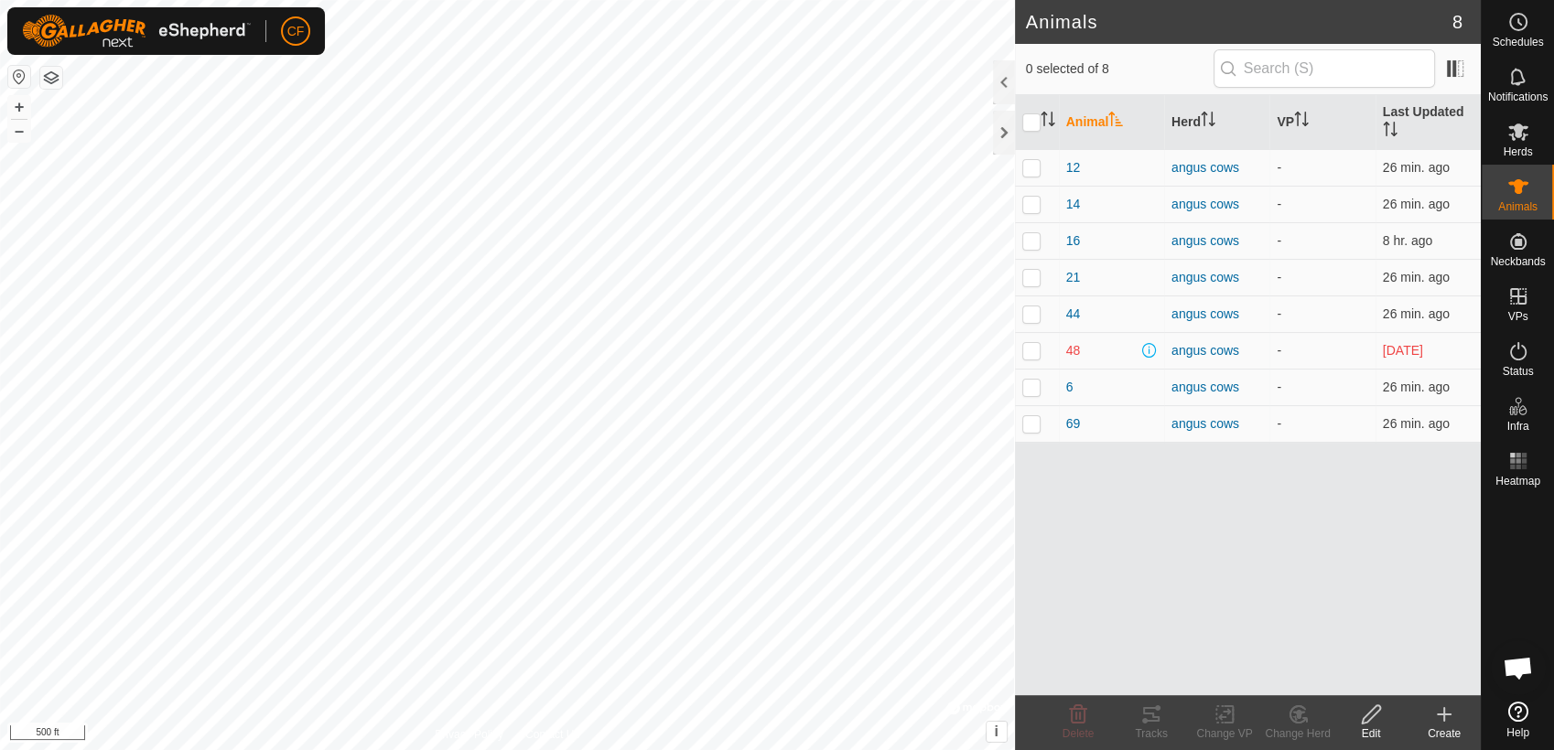
click at [1436, 724] on icon at bounding box center [1444, 715] width 22 height 22
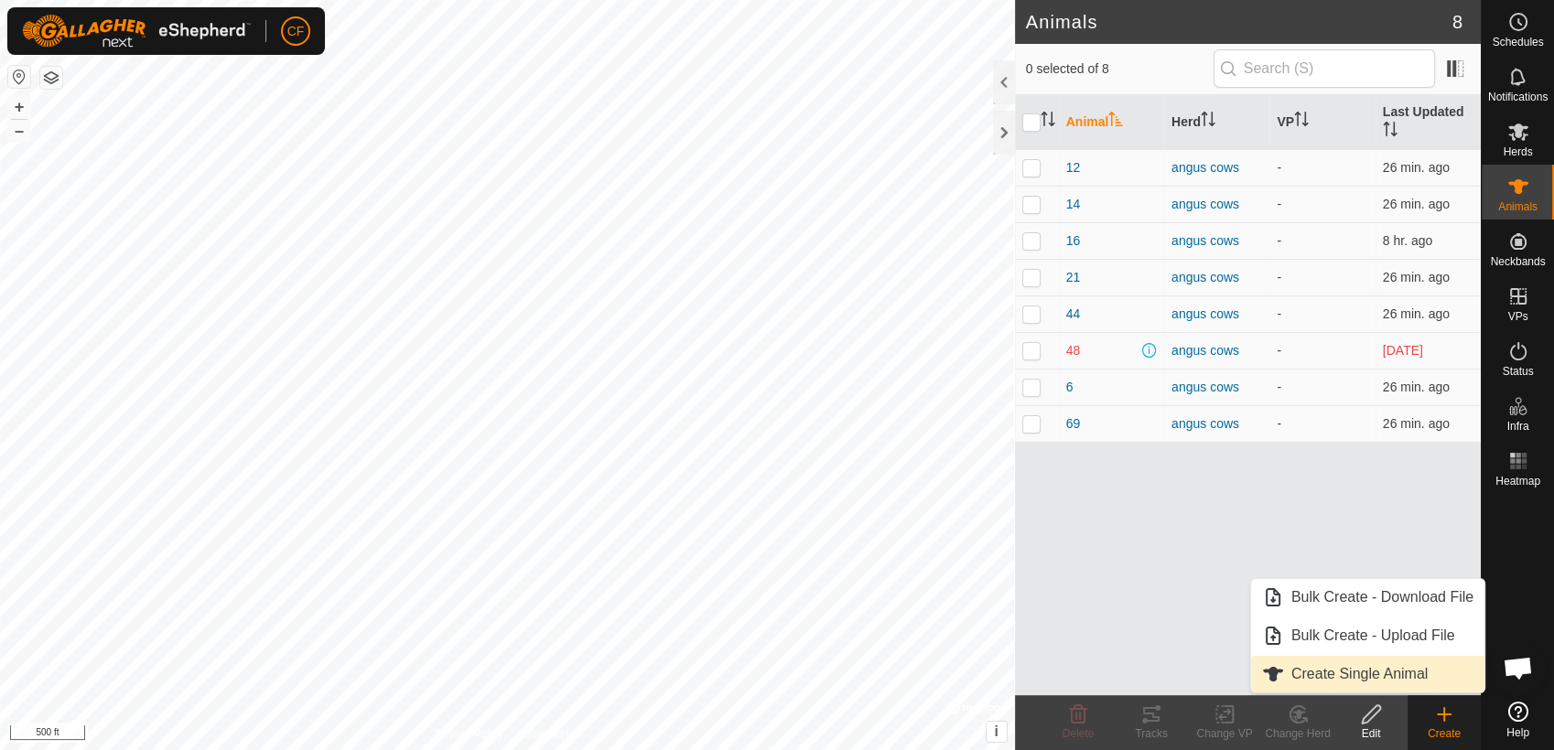
click at [1398, 685] on link "Create Single Animal" at bounding box center [1367, 674] width 233 height 37
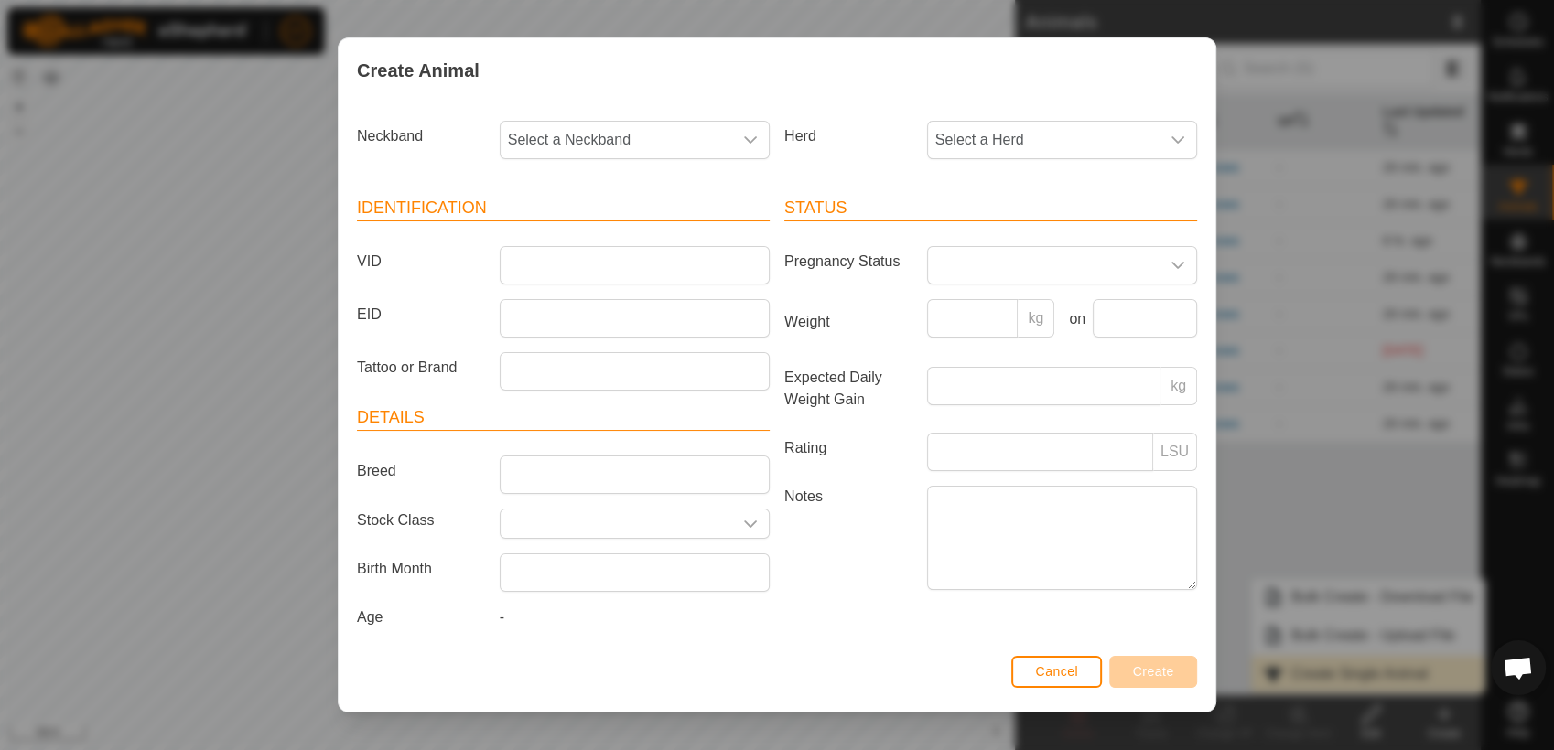
scroll to position [6957, 0]
click at [743, 143] on icon "dropdown trigger" at bounding box center [750, 140] width 15 height 15
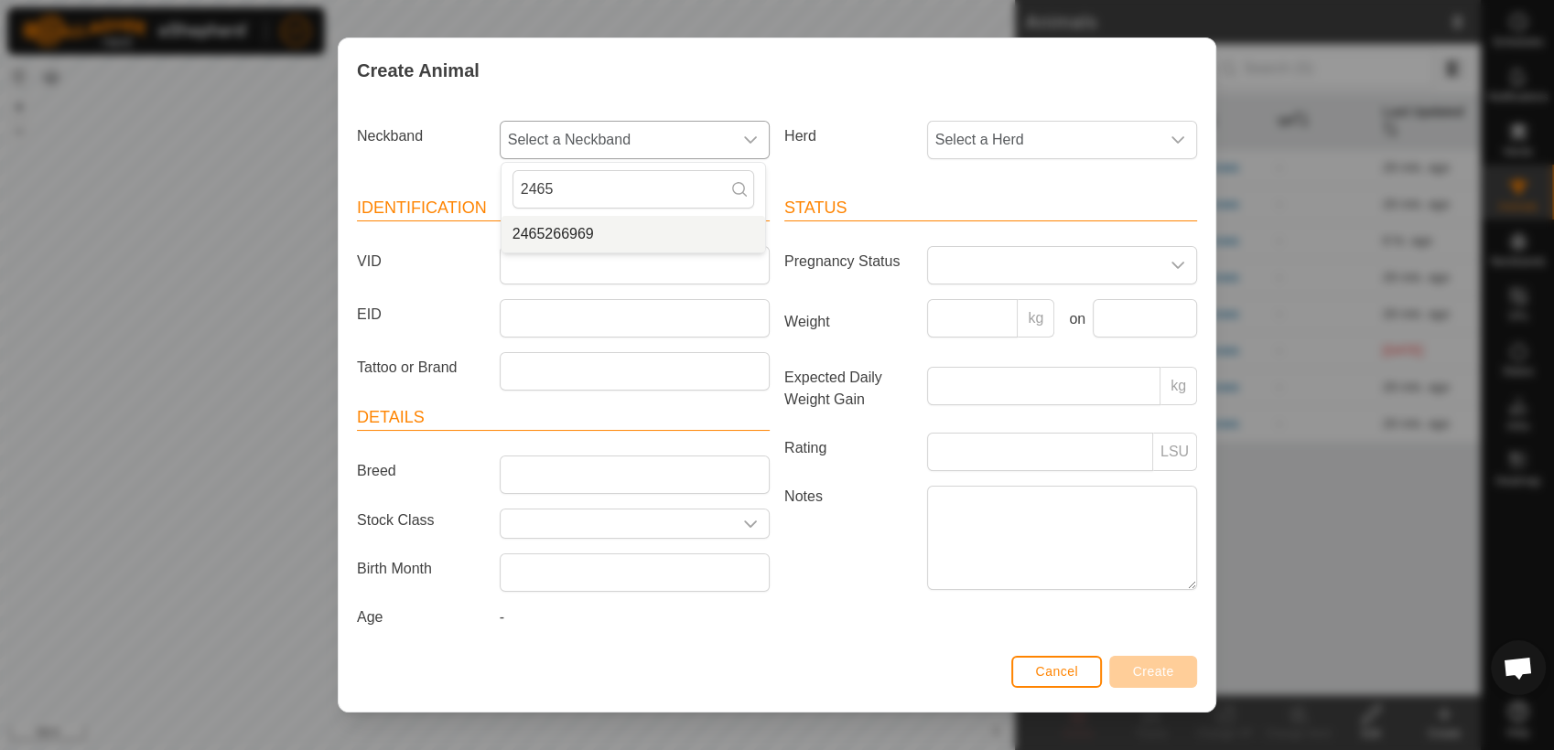
type input "2465"
click at [580, 232] on li "2465266969" at bounding box center [633, 234] width 264 height 37
click at [1170, 134] on icon "dropdown trigger" at bounding box center [1177, 140] width 15 height 15
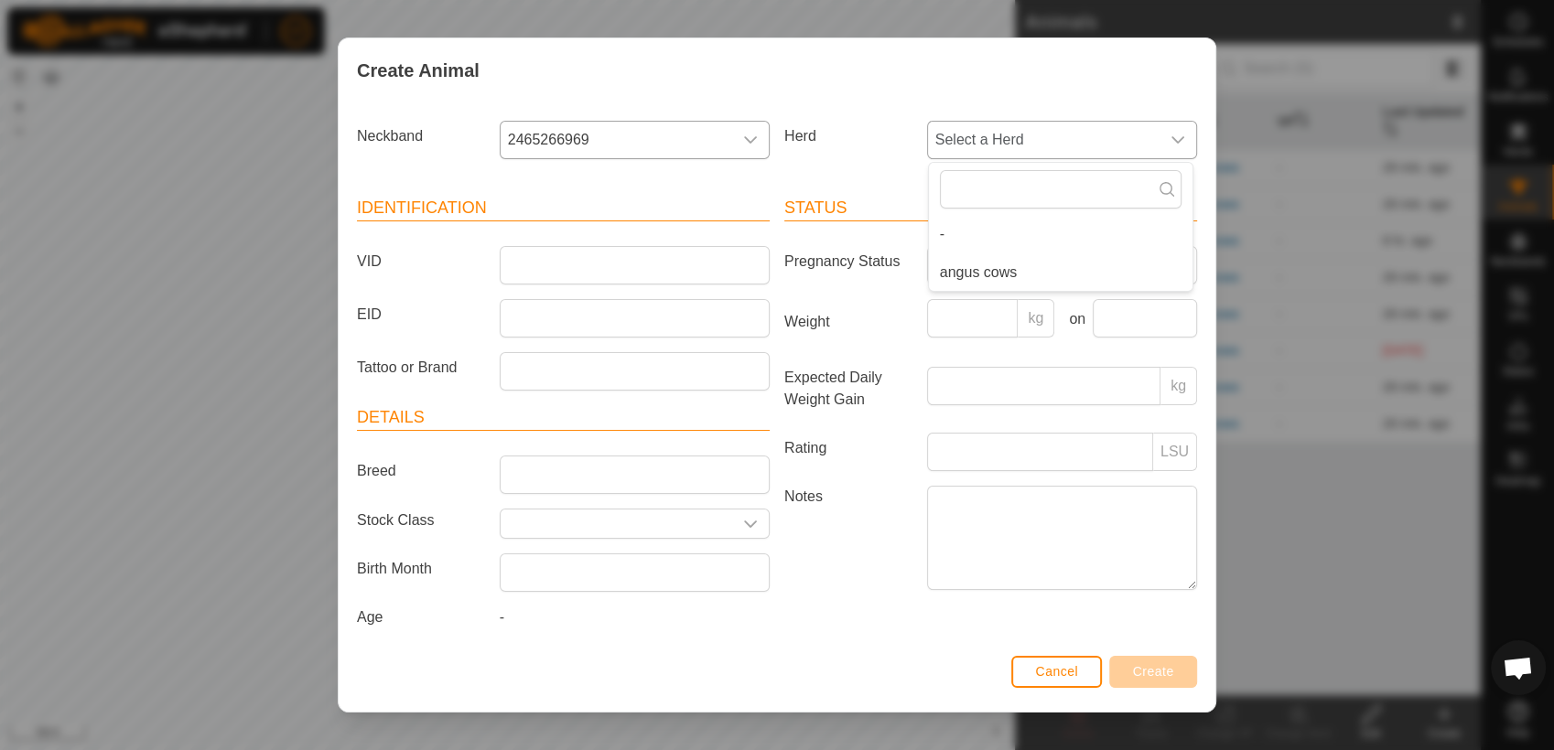
click at [988, 268] on li "angus cows" at bounding box center [1061, 272] width 264 height 37
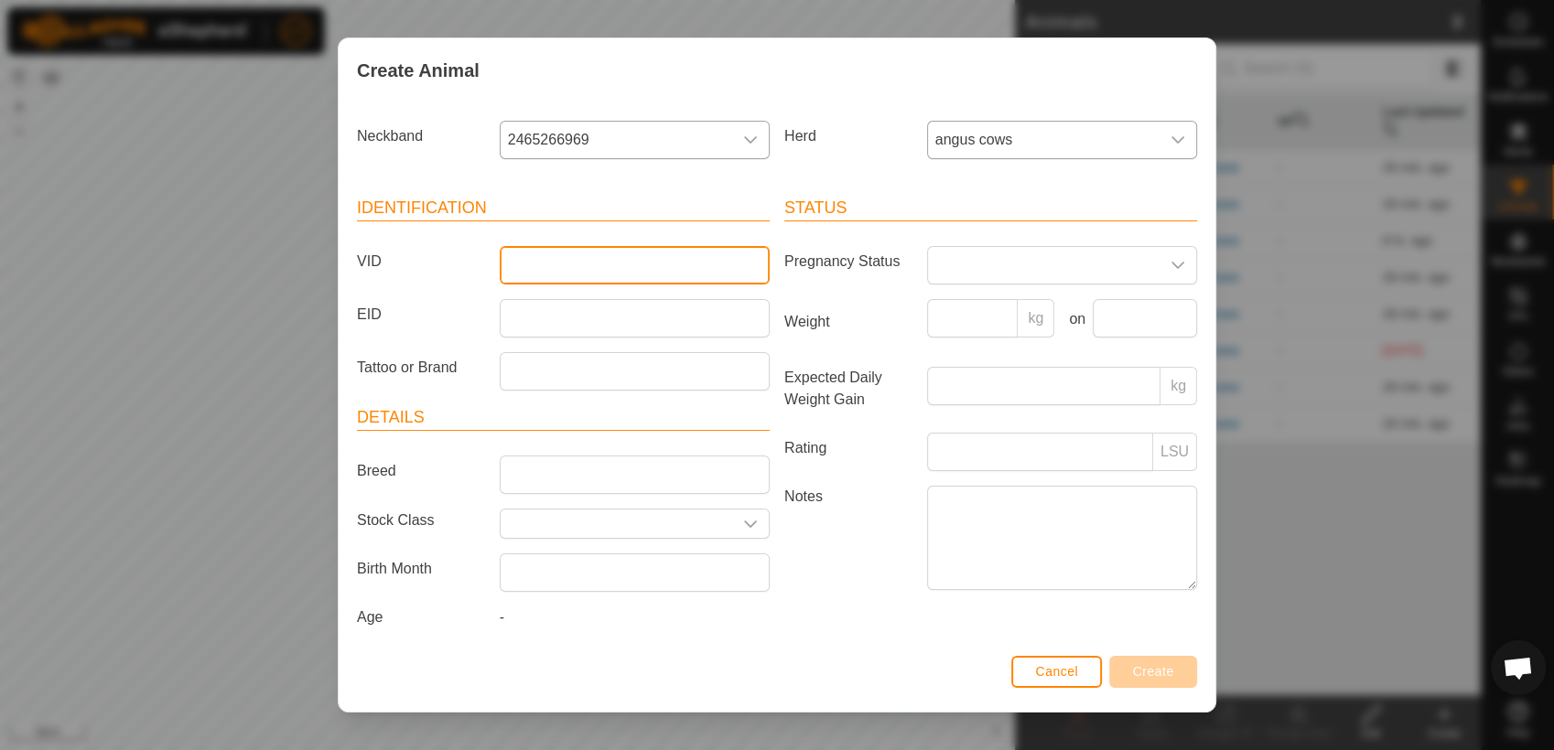
click at [605, 269] on input "VID" at bounding box center [635, 265] width 270 height 38
type input "4"
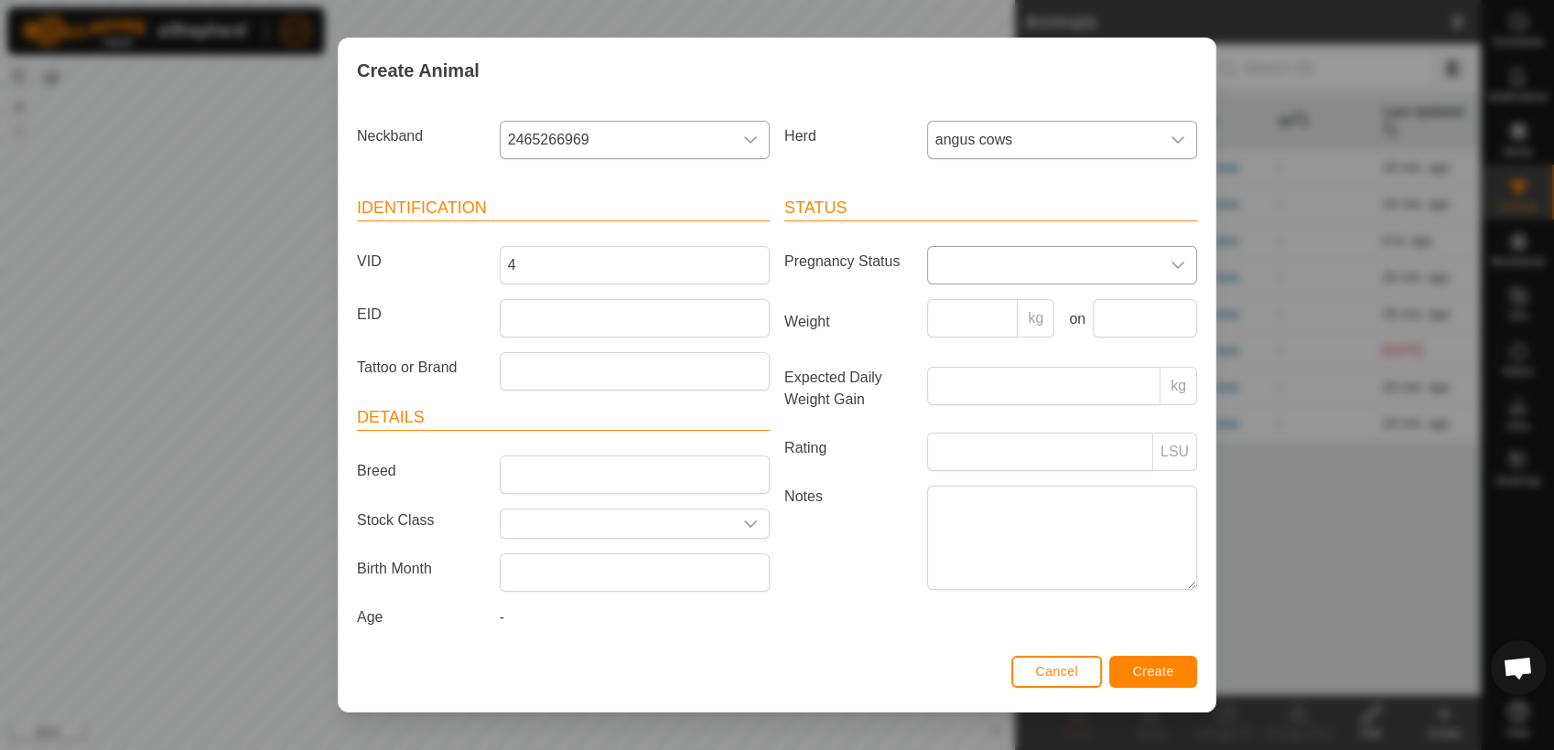
click at [1171, 265] on icon "dropdown trigger" at bounding box center [1177, 265] width 13 height 7
click at [969, 423] on li "Pregnant" at bounding box center [1061, 422] width 264 height 37
click at [1143, 677] on span "Create" at bounding box center [1153, 671] width 41 height 15
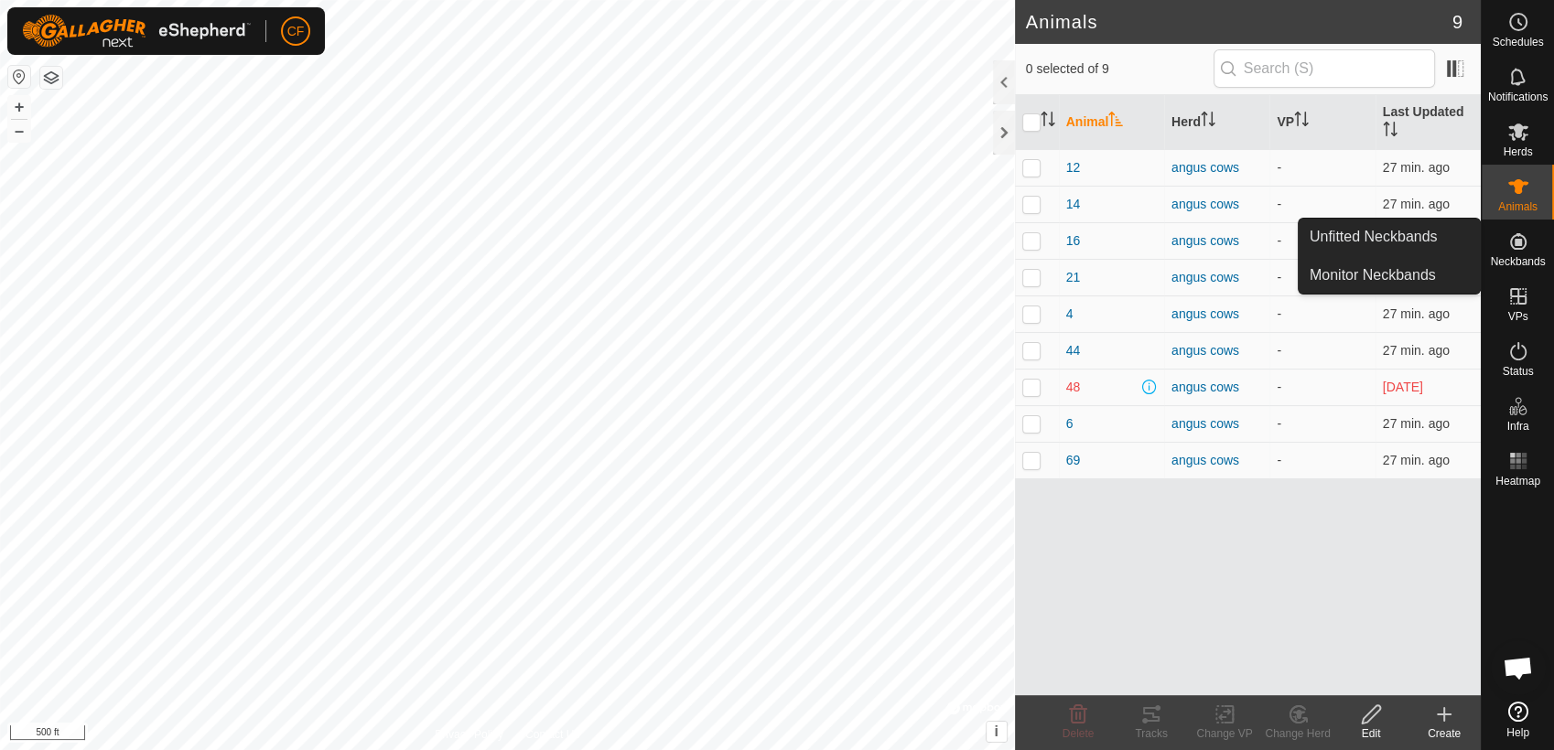
click at [1516, 249] on icon at bounding box center [1518, 241] width 16 height 16
click at [1435, 237] on link "Unfitted Neckbands" at bounding box center [1388, 237] width 181 height 37
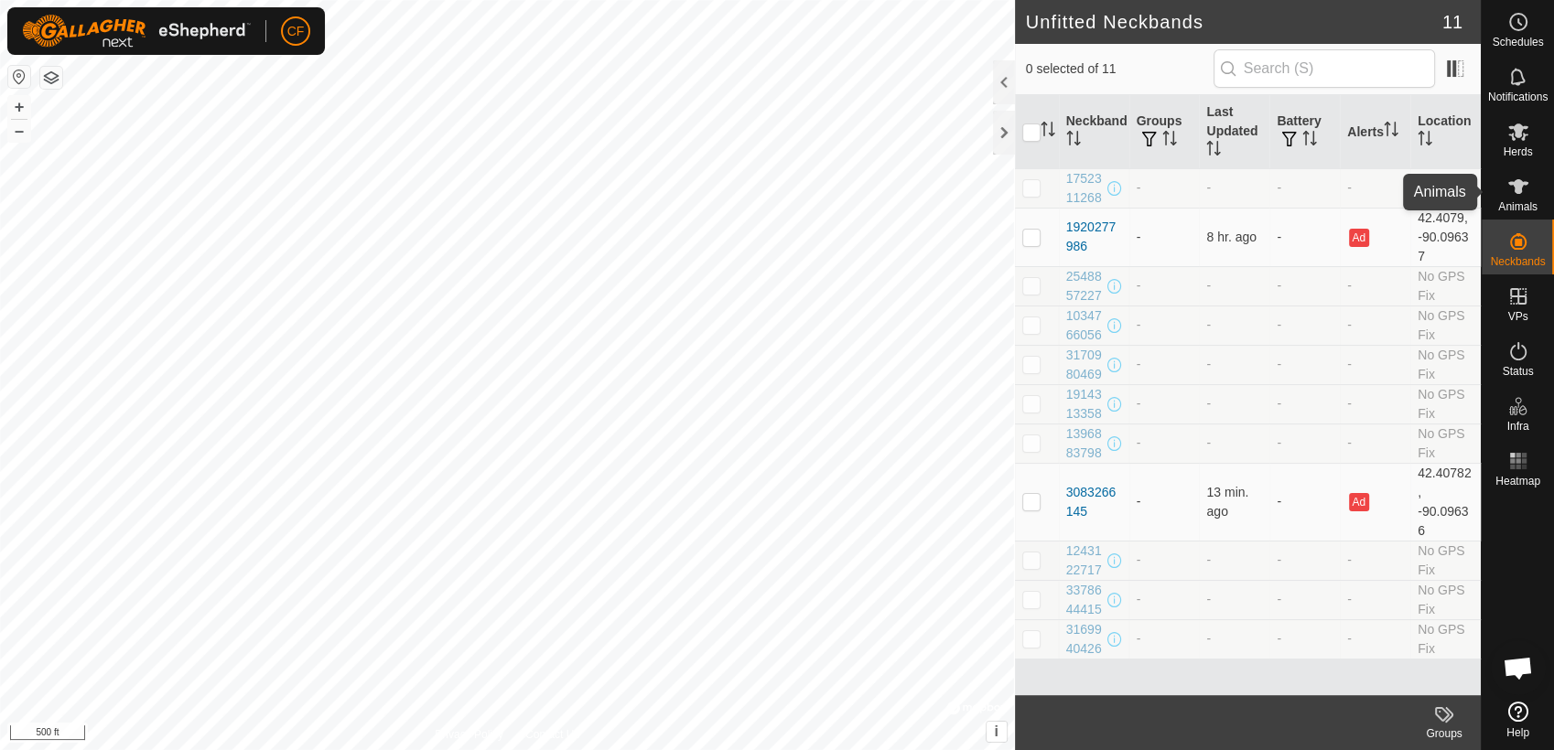
click at [1502, 191] on es-animals-svg-icon at bounding box center [1518, 186] width 33 height 29
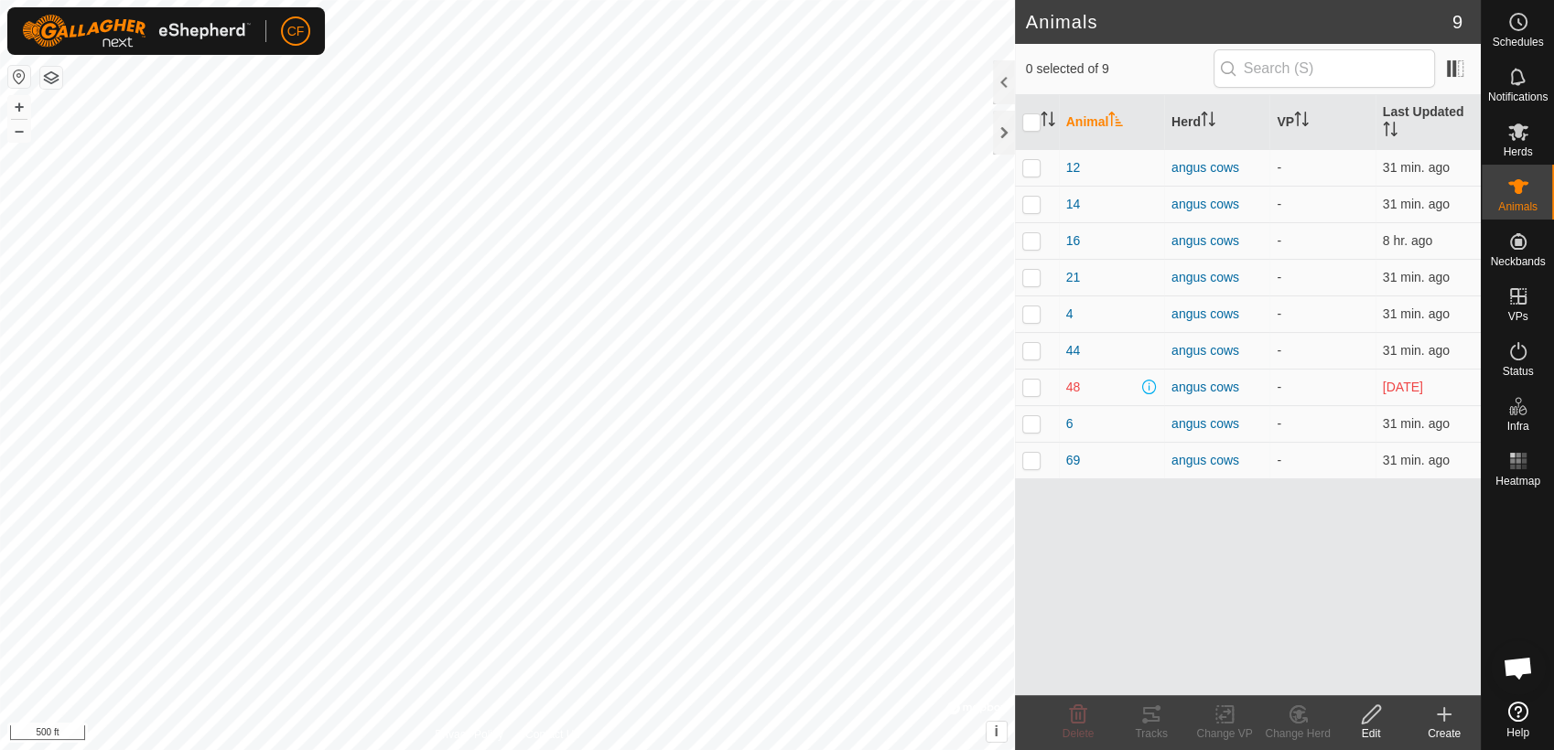
click at [1445, 725] on icon at bounding box center [1444, 715] width 22 height 22
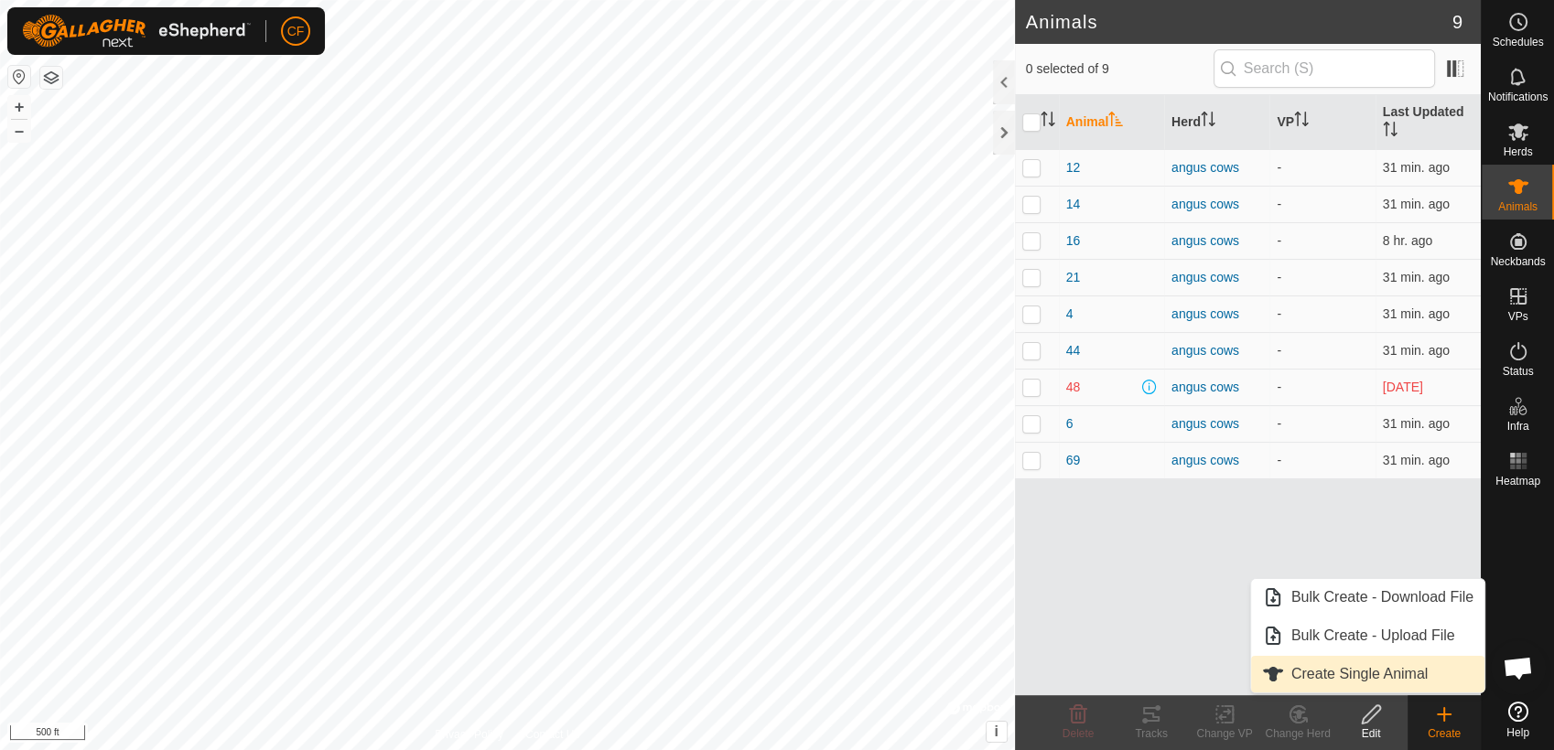
click at [1415, 677] on link "Create Single Animal" at bounding box center [1367, 674] width 233 height 37
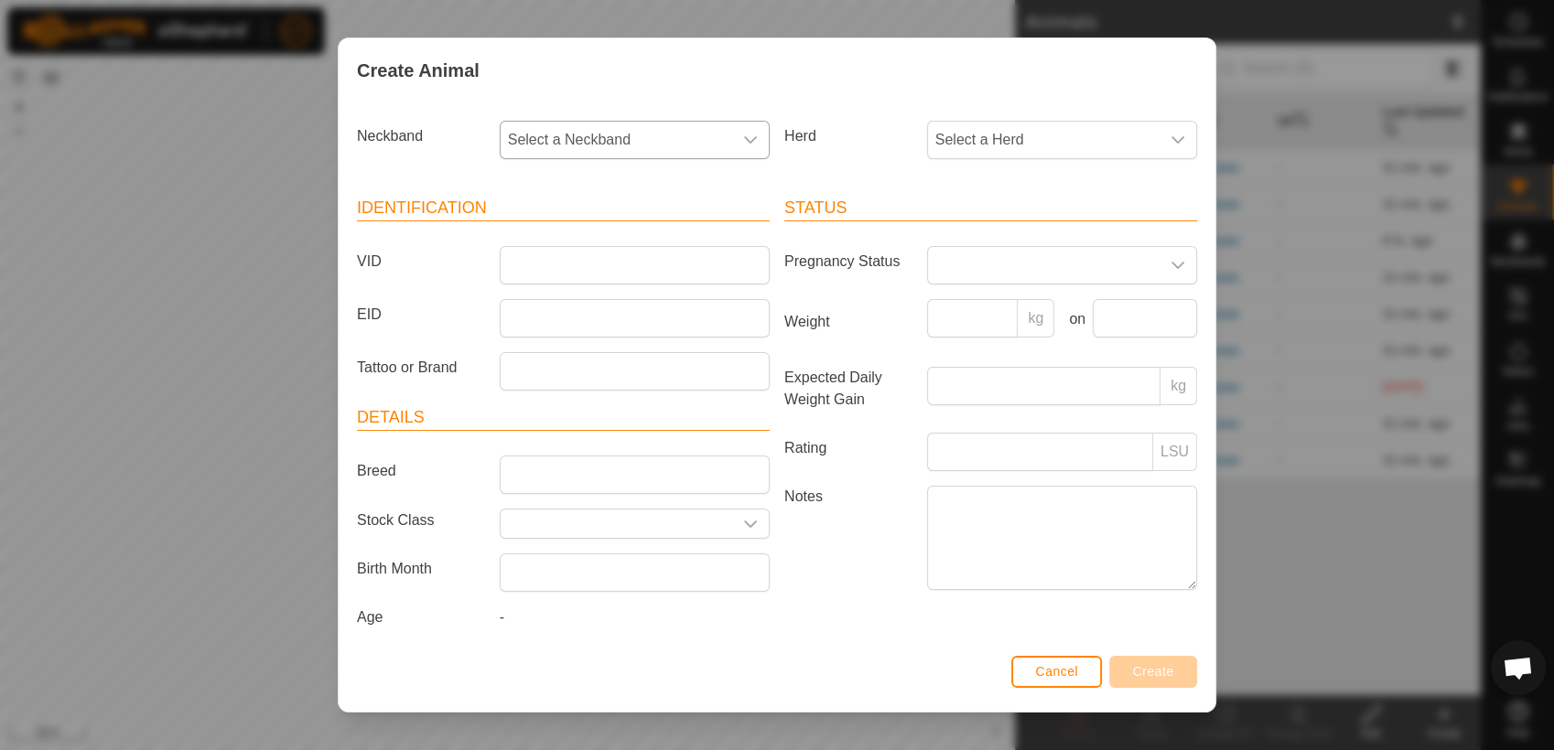
click at [745, 146] on icon "dropdown trigger" at bounding box center [750, 140] width 15 height 15
type input "1920"
click at [556, 231] on li "1920277986" at bounding box center [633, 234] width 264 height 37
click at [1171, 135] on div "dropdown trigger" at bounding box center [1177, 140] width 37 height 37
click at [987, 267] on li "angus cows" at bounding box center [1061, 272] width 264 height 37
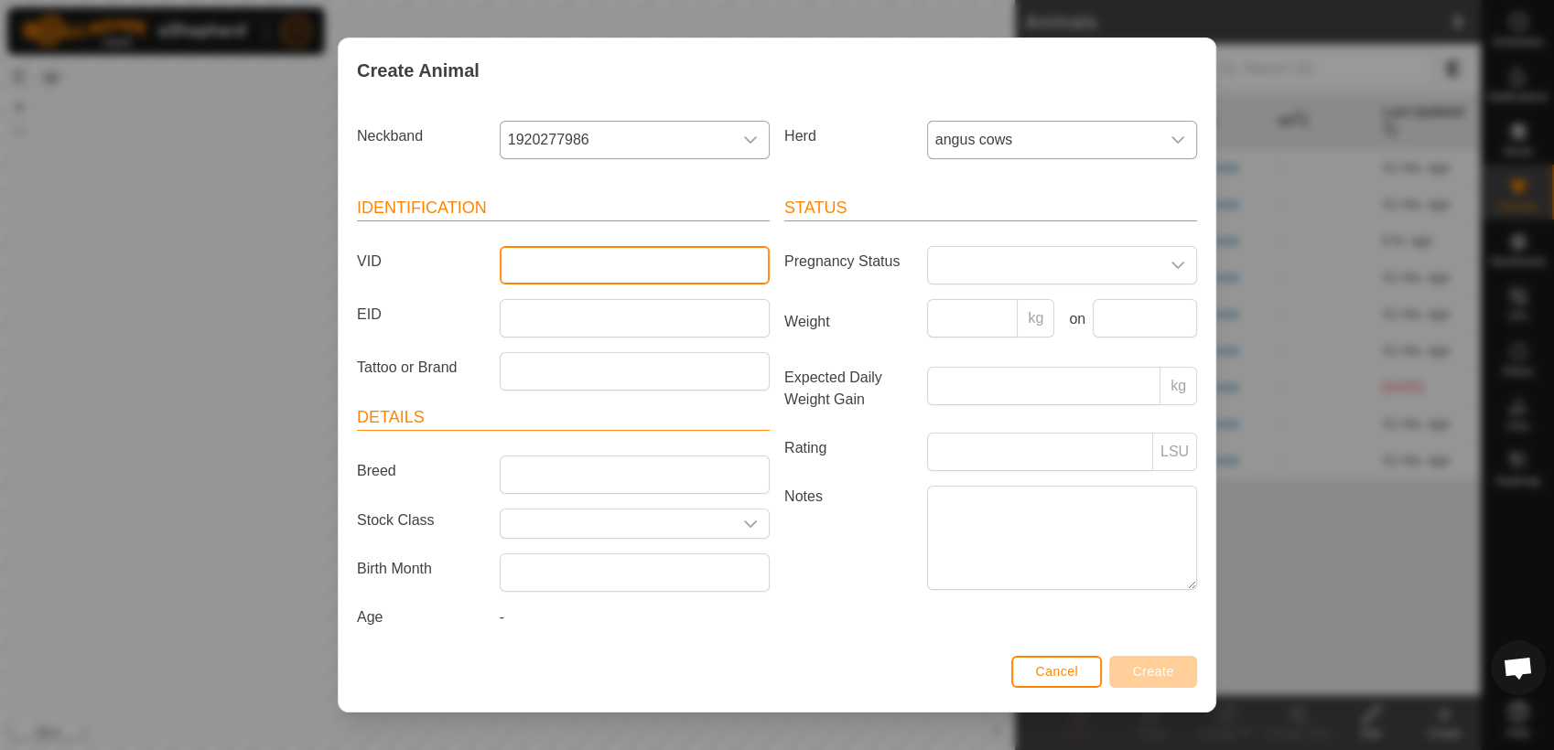
click at [588, 264] on input "VID" at bounding box center [635, 265] width 270 height 38
type input "2824"
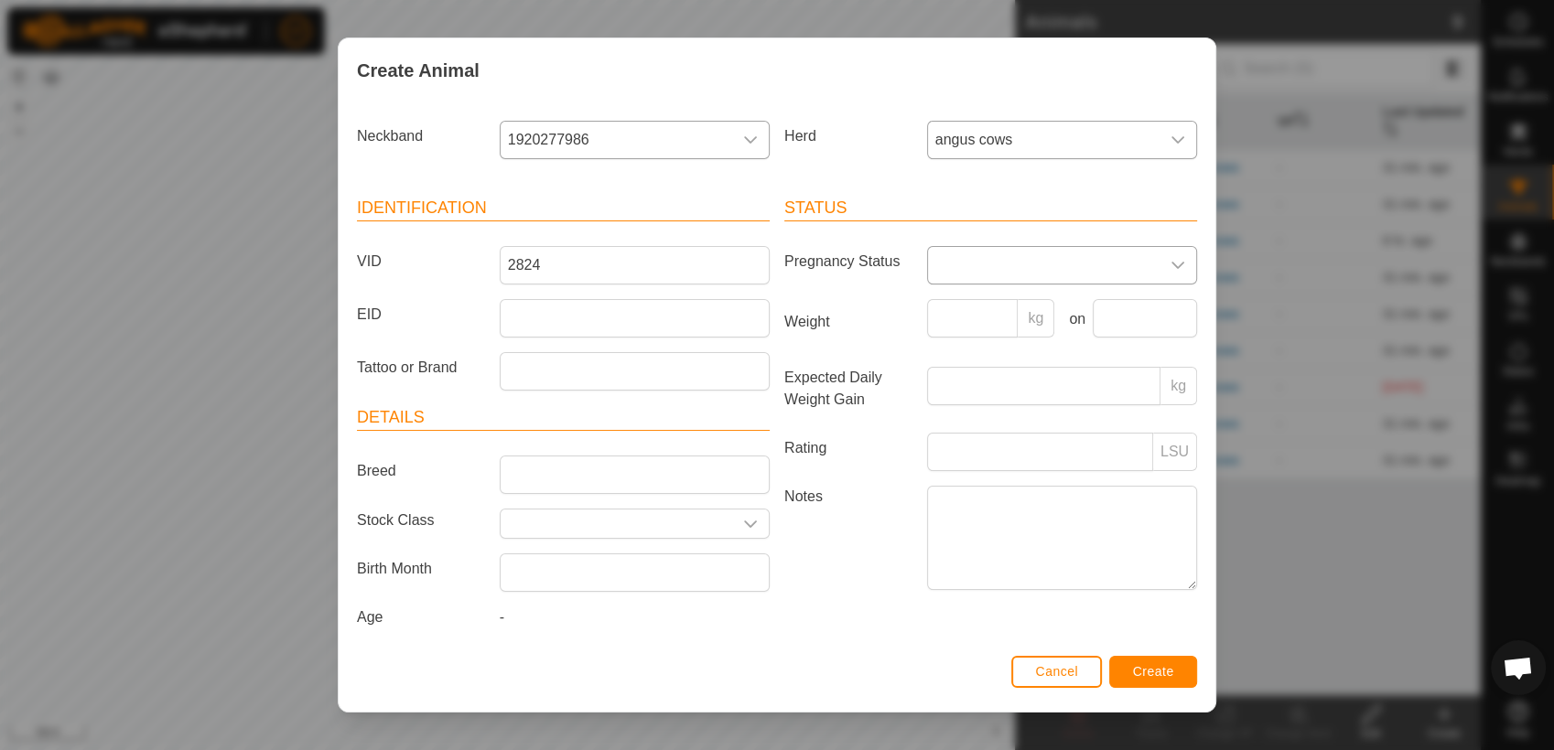
click at [1169, 265] on div "dropdown trigger" at bounding box center [1177, 265] width 37 height 37
click at [974, 422] on li "Pregnant" at bounding box center [1061, 422] width 264 height 37
click at [1149, 677] on span "Create" at bounding box center [1153, 671] width 41 height 15
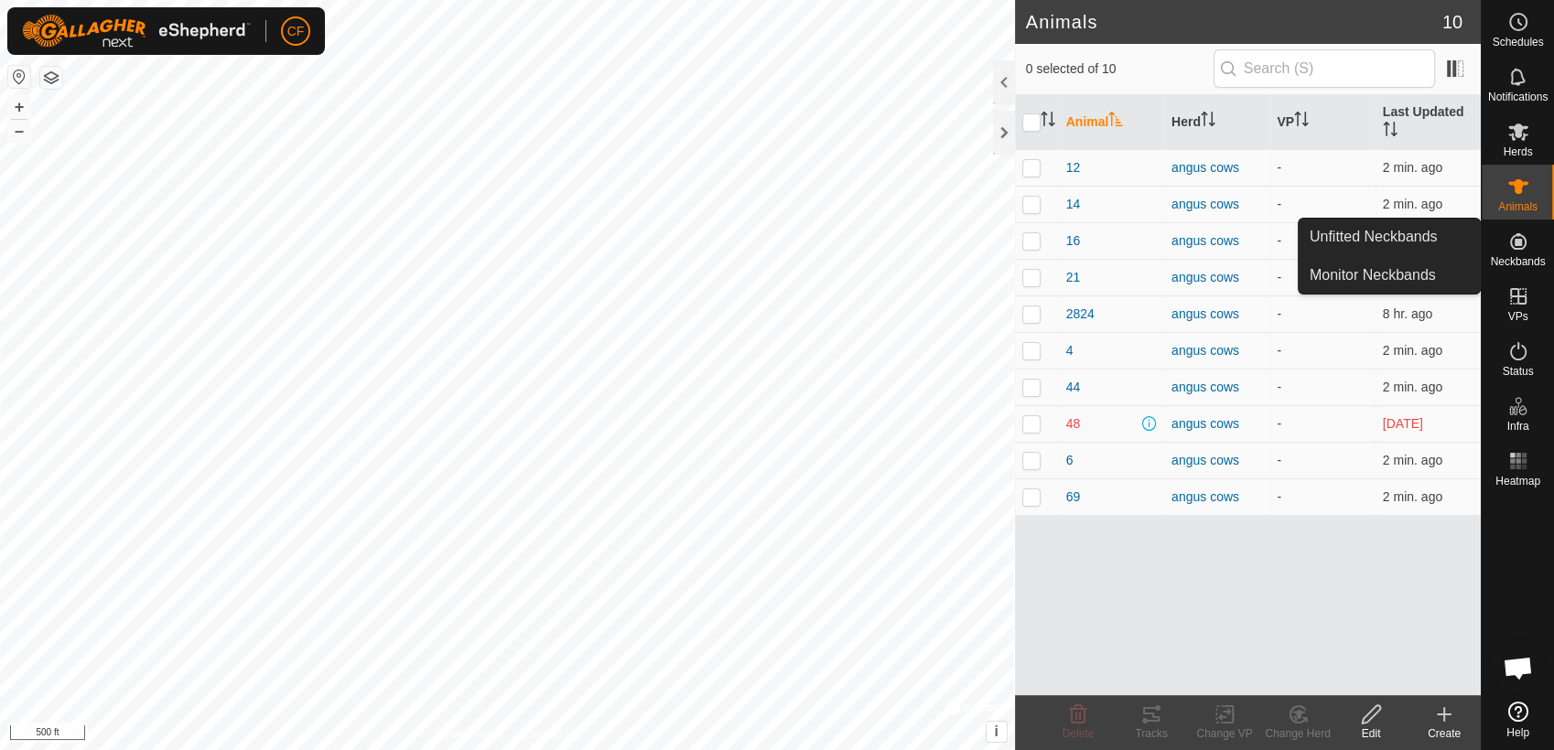
click at [1524, 246] on icon at bounding box center [1518, 241] width 16 height 16
click at [1442, 235] on link "Unfitted Neckbands" at bounding box center [1388, 237] width 181 height 37
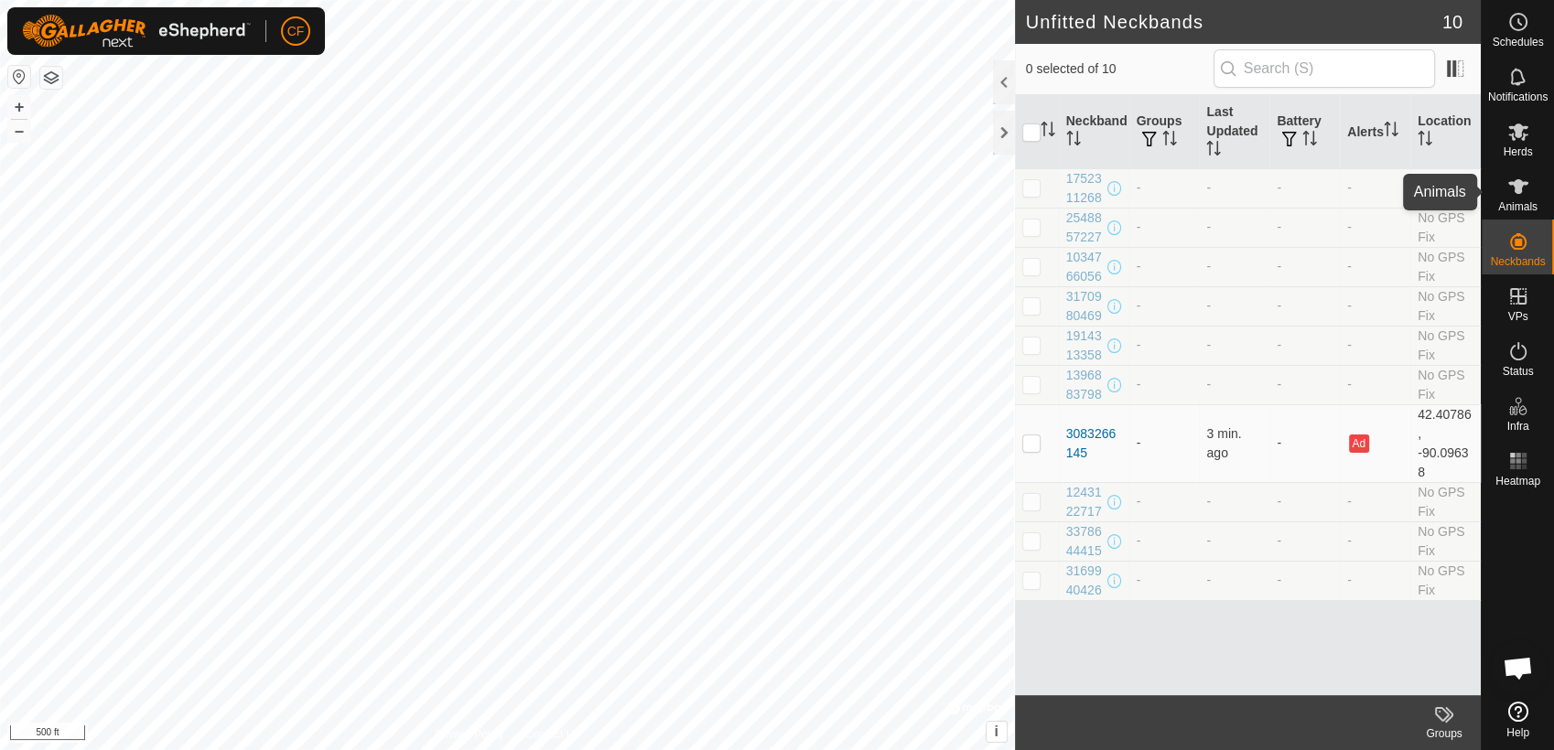
click at [1530, 190] on es-animals-svg-icon at bounding box center [1518, 186] width 33 height 29
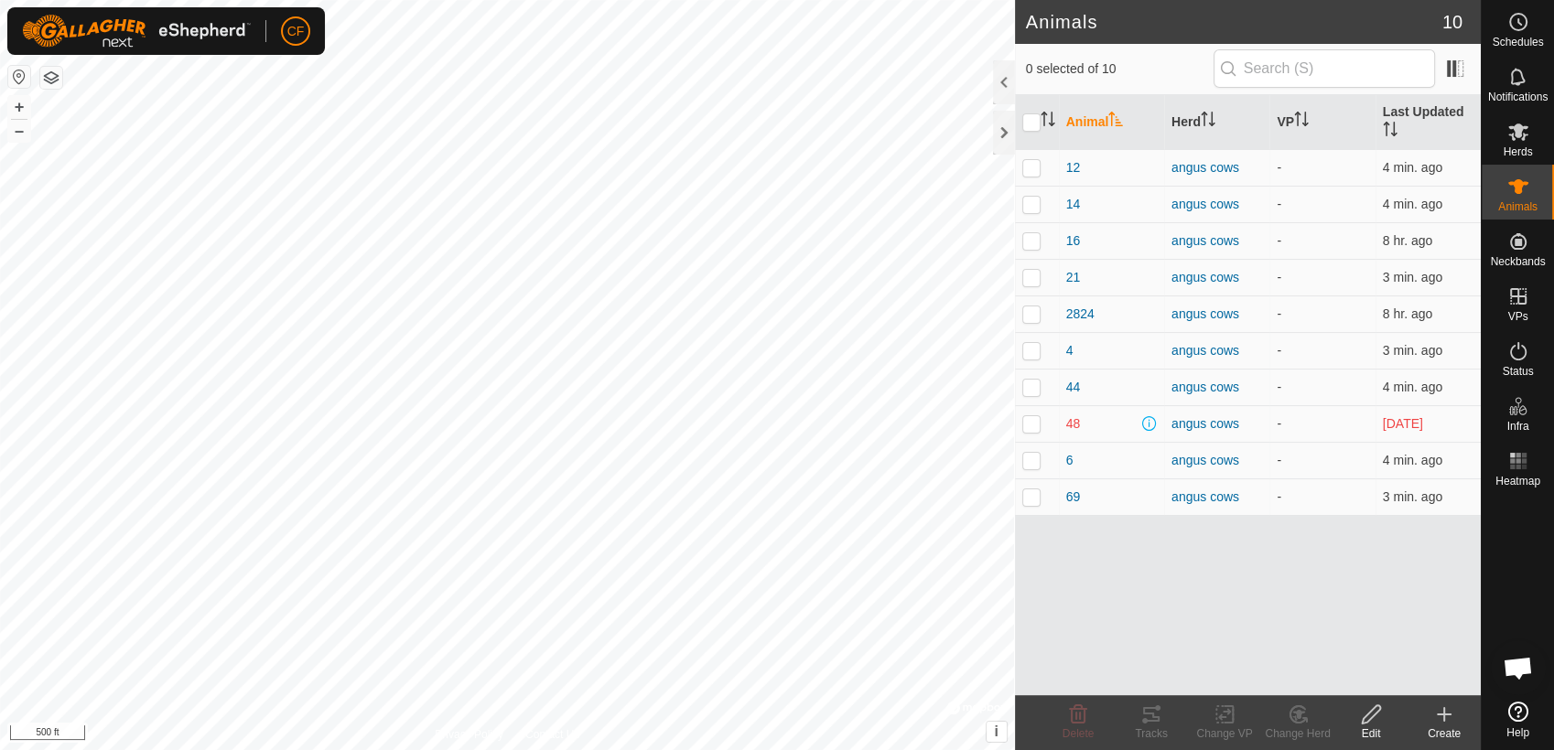
click at [1450, 717] on icon at bounding box center [1444, 715] width 22 height 22
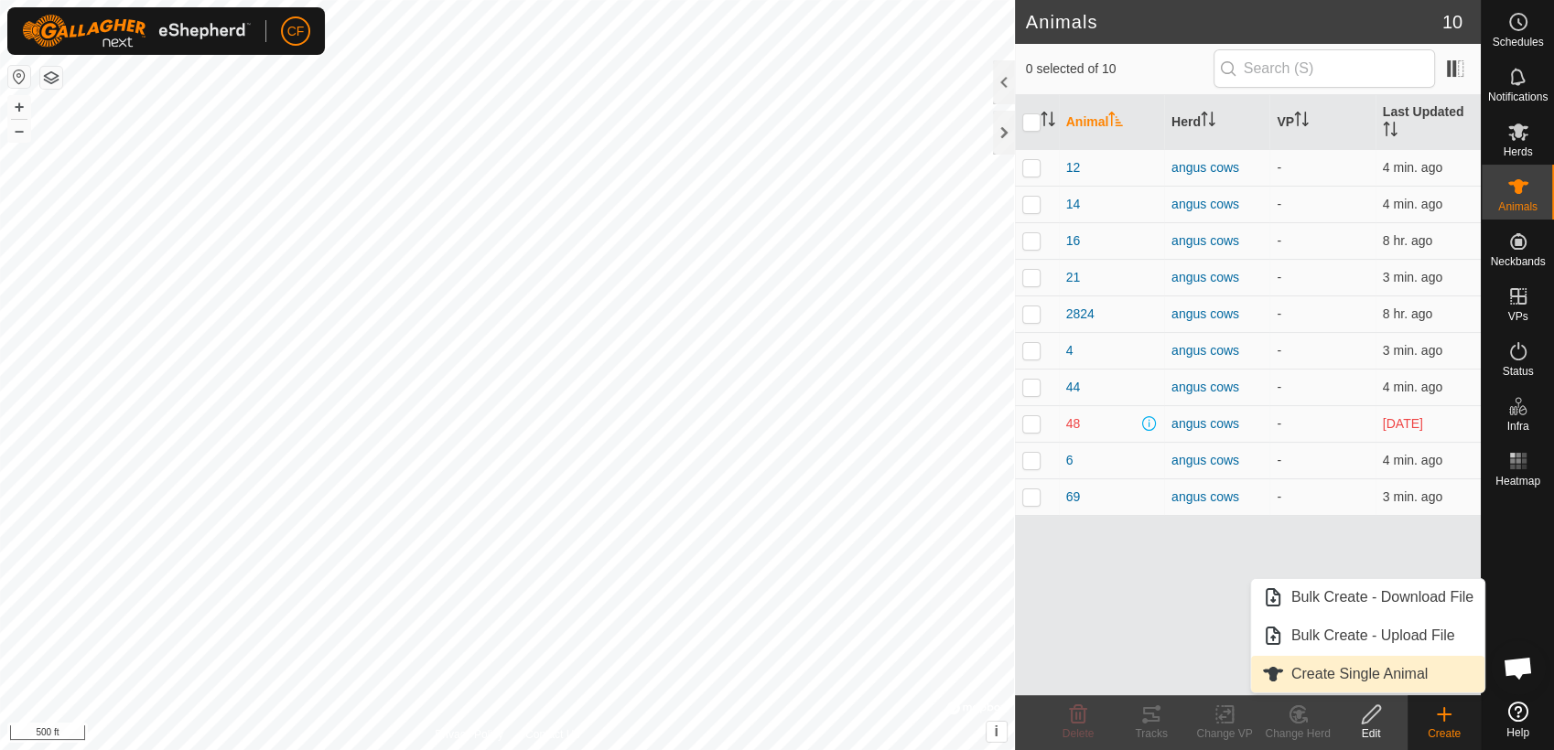
click at [1400, 680] on link "Create Single Animal" at bounding box center [1367, 674] width 233 height 37
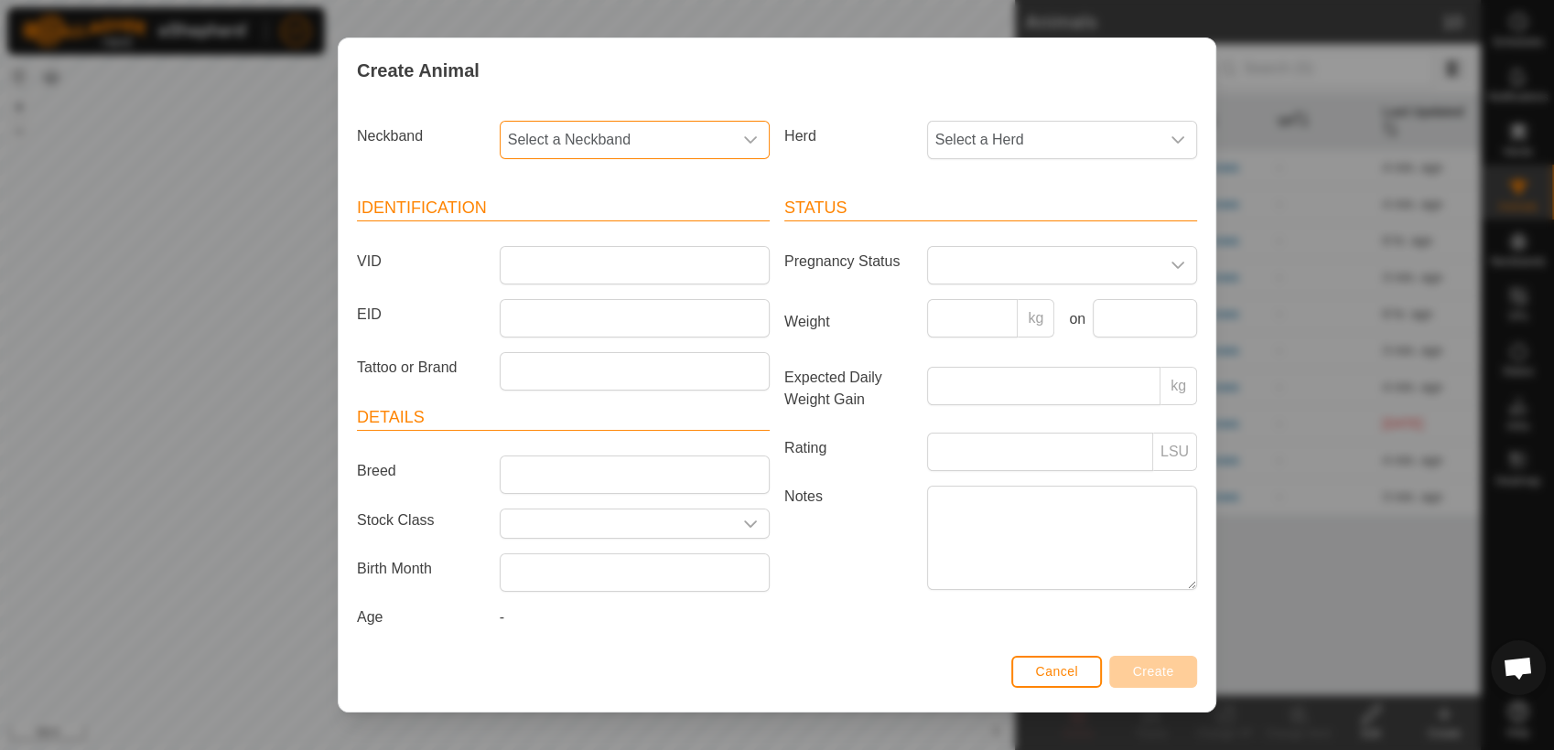
click at [697, 140] on span "Select a Neckband" at bounding box center [617, 140] width 232 height 37
type input "308"
click at [534, 231] on li "3083266145" at bounding box center [633, 234] width 264 height 37
click at [1171, 141] on div "dropdown trigger" at bounding box center [1177, 140] width 37 height 37
click at [967, 274] on li "angus cows" at bounding box center [1061, 272] width 264 height 37
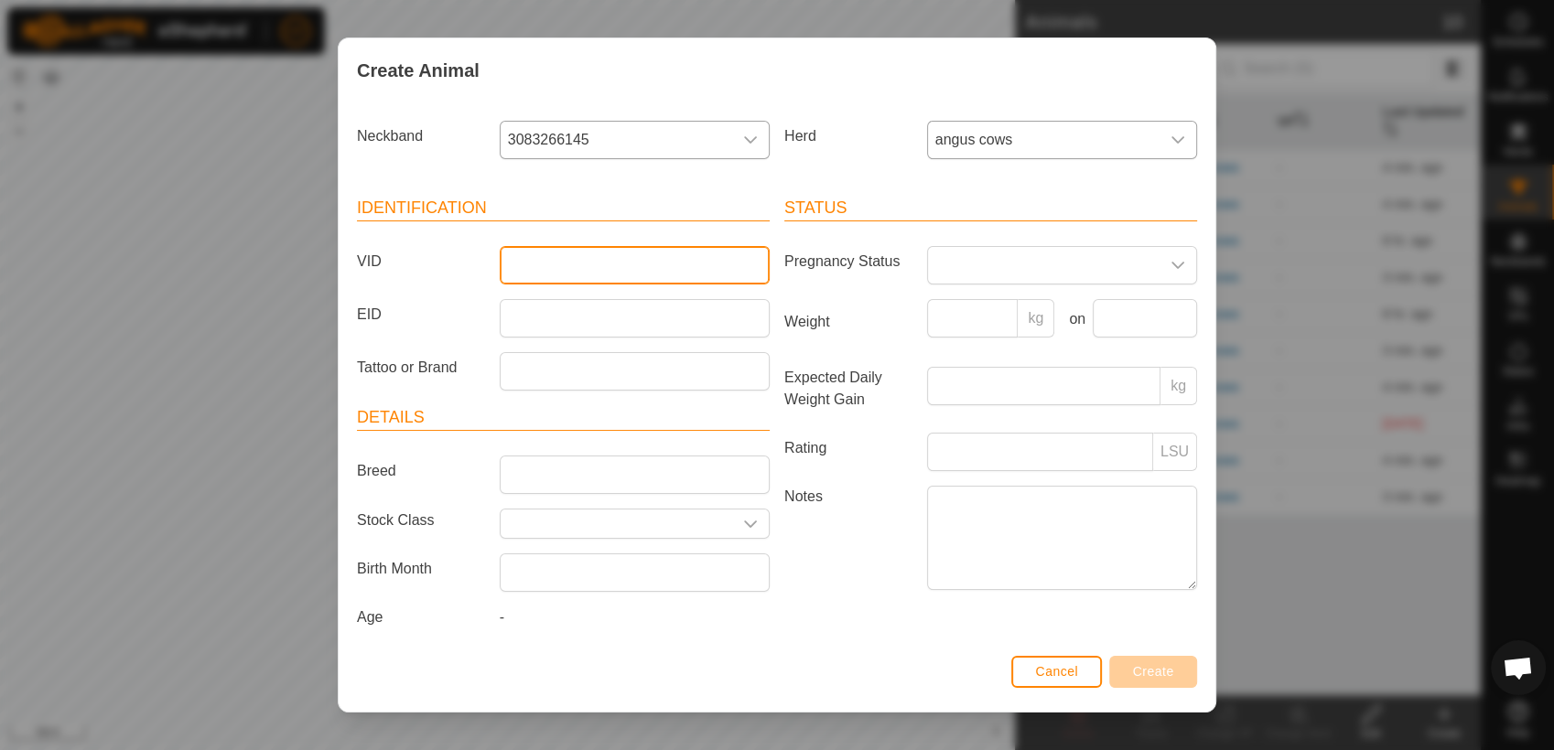
click at [638, 260] on input "VID" at bounding box center [635, 265] width 270 height 38
type input "924"
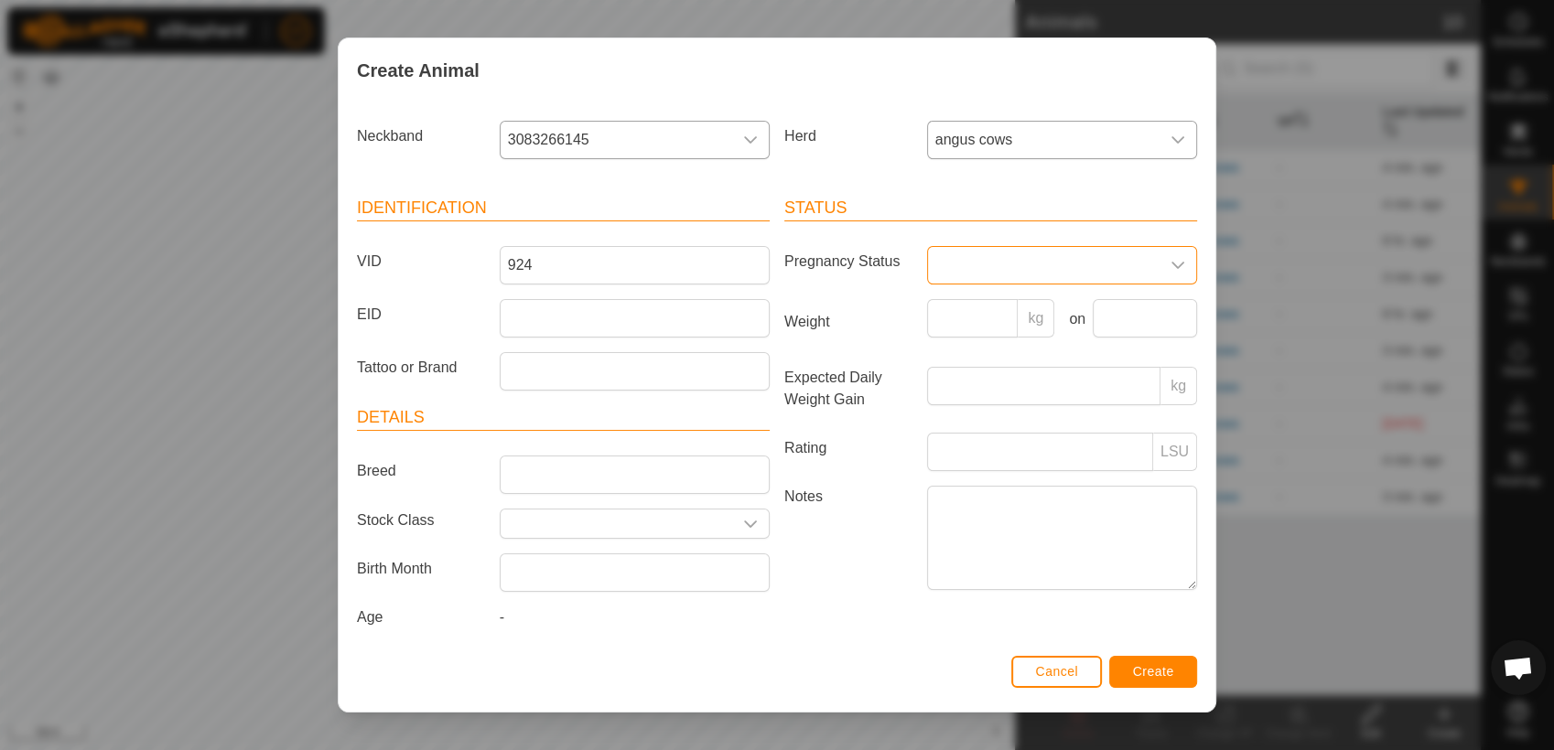
click at [1121, 254] on span at bounding box center [1044, 265] width 232 height 37
click at [966, 421] on li "Pregnant" at bounding box center [1061, 422] width 264 height 37
click at [1146, 670] on span "Create" at bounding box center [1153, 671] width 41 height 15
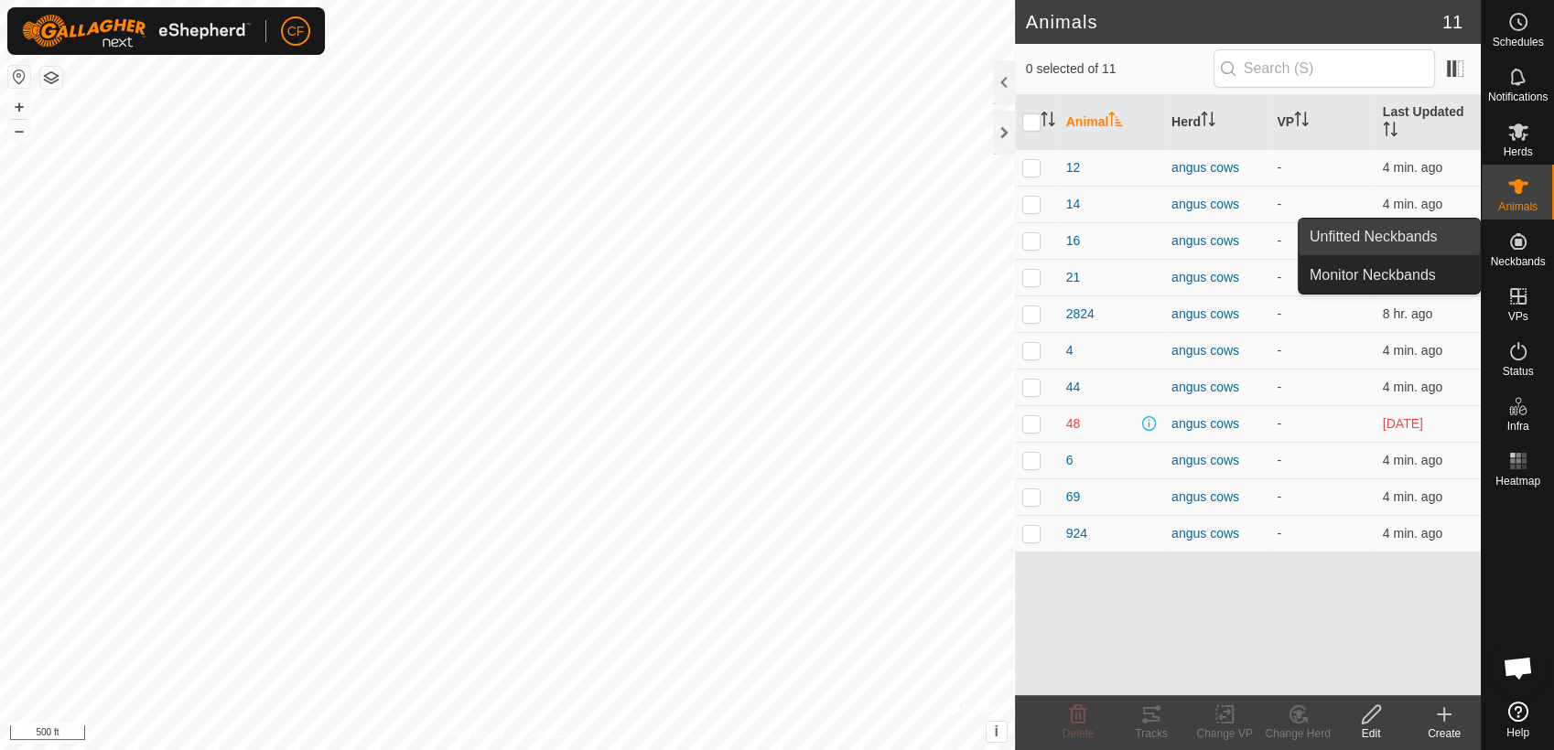
drag, startPoint x: 1468, startPoint y: 241, endPoint x: 1427, endPoint y: 237, distance: 40.4
click at [1427, 237] on link "Unfitted Neckbands" at bounding box center [1388, 237] width 181 height 37
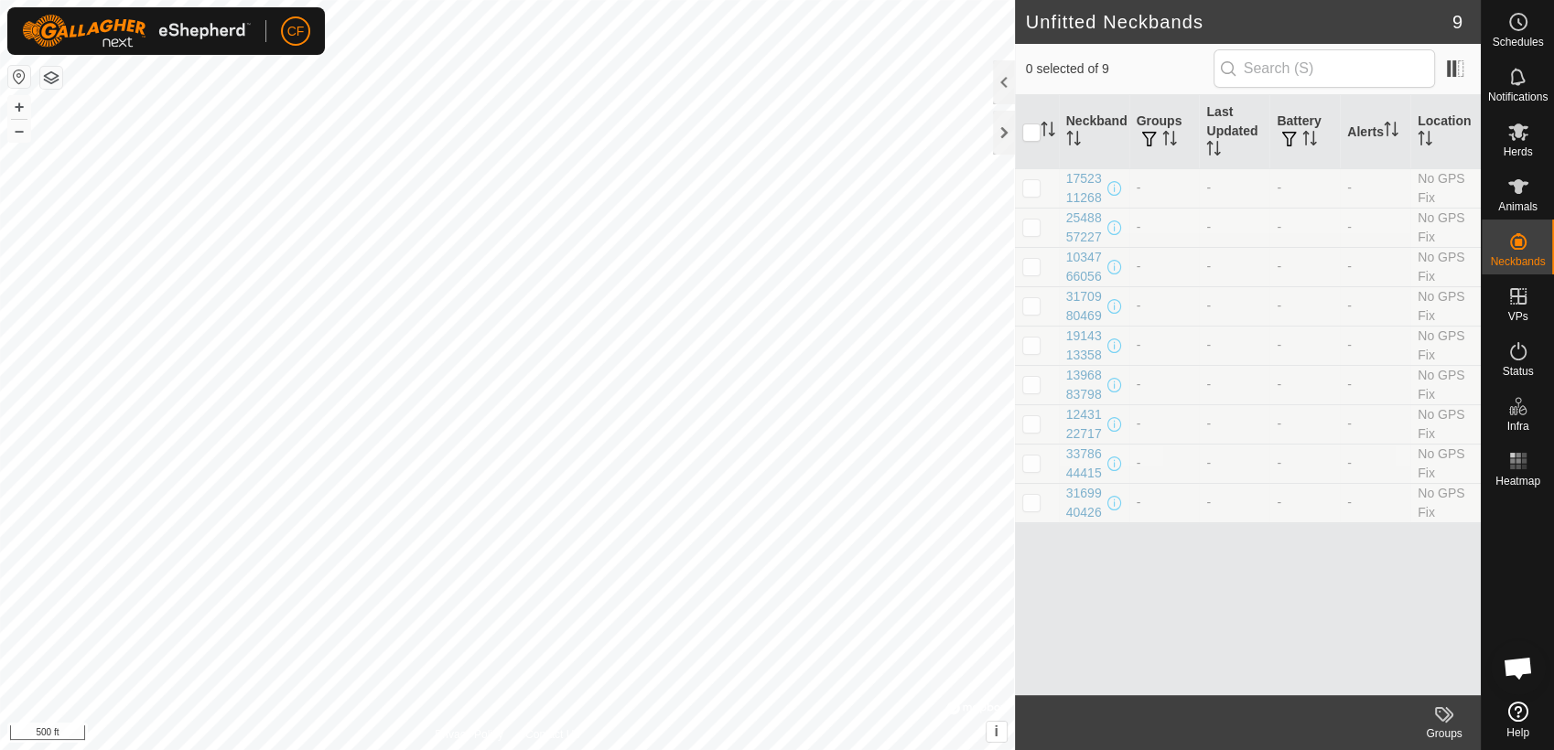
scroll to position [6957, 0]
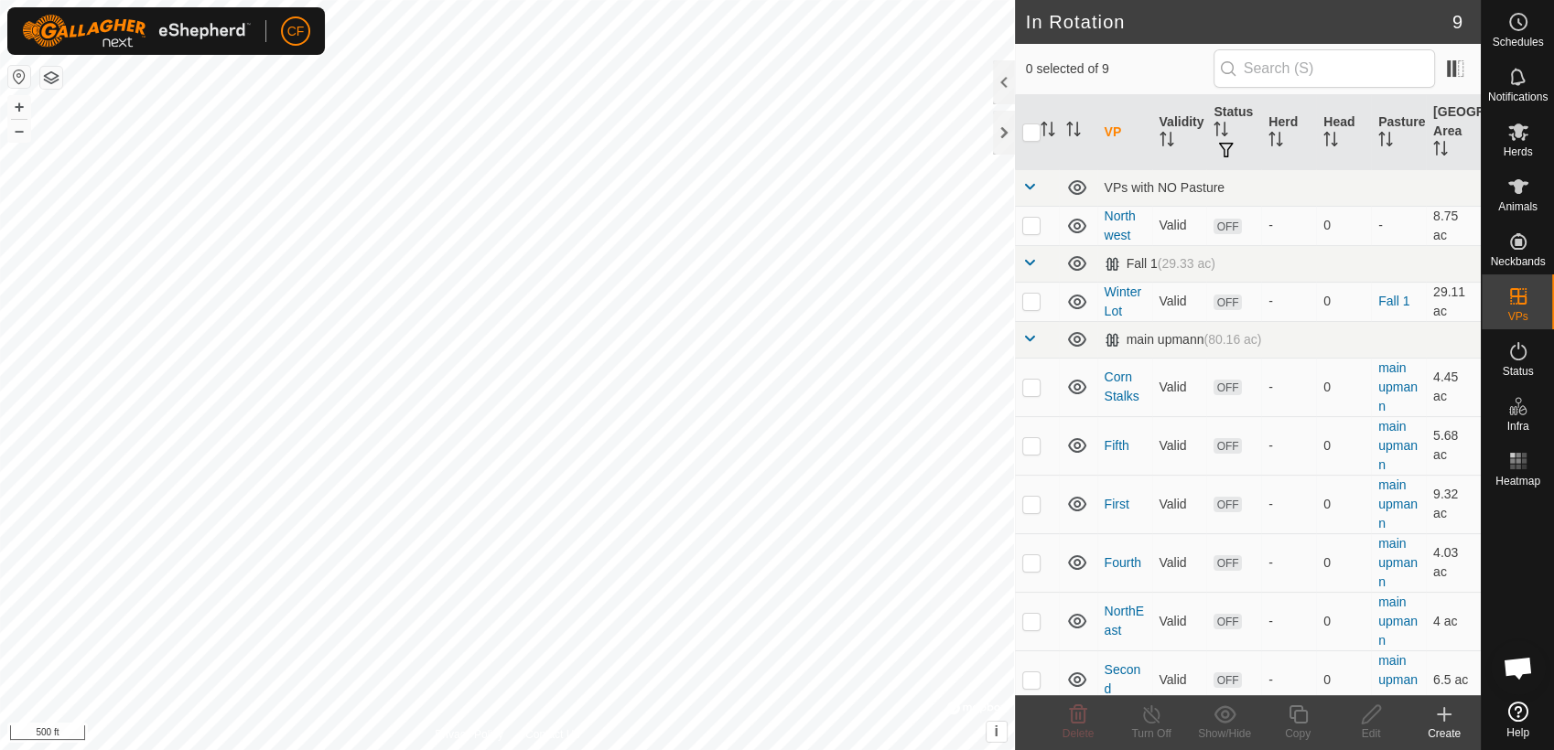
scroll to position [6957, 0]
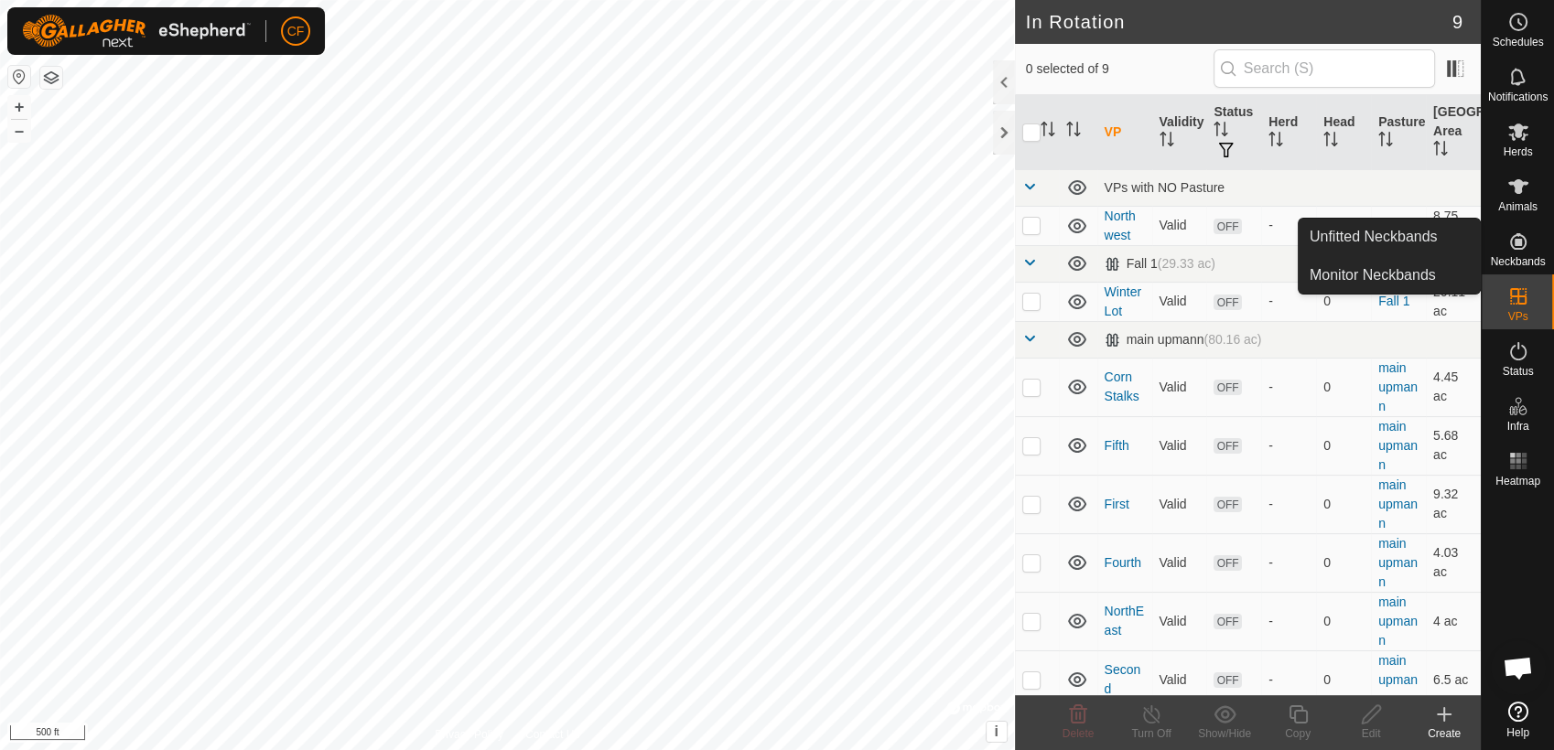
click at [1520, 253] on es-neckbands-svg-icon at bounding box center [1518, 241] width 33 height 29
click at [1430, 238] on link "Unfitted Neckbands" at bounding box center [1388, 237] width 181 height 37
